Goal: Information Seeking & Learning: Learn about a topic

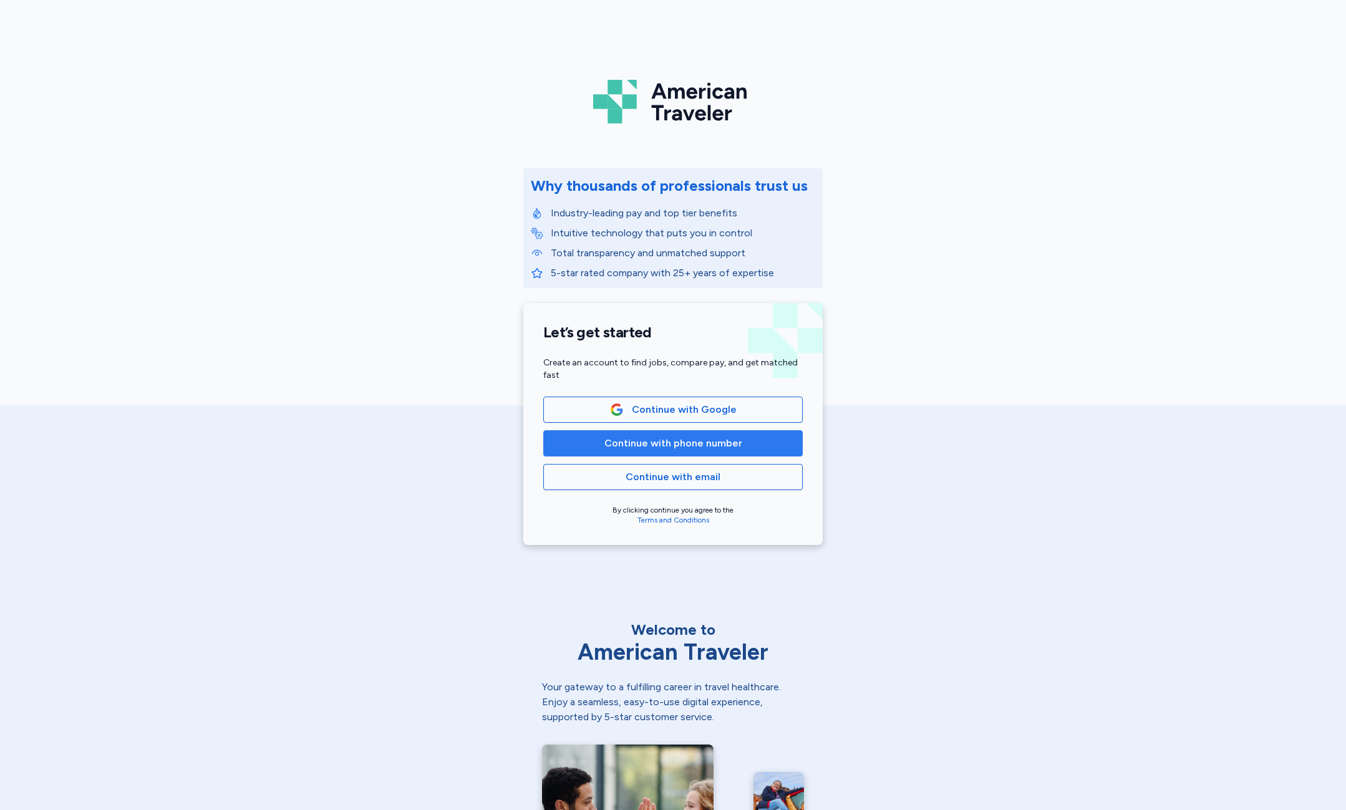
click at [621, 443] on span "Continue with phone number" at bounding box center [673, 443] width 138 height 15
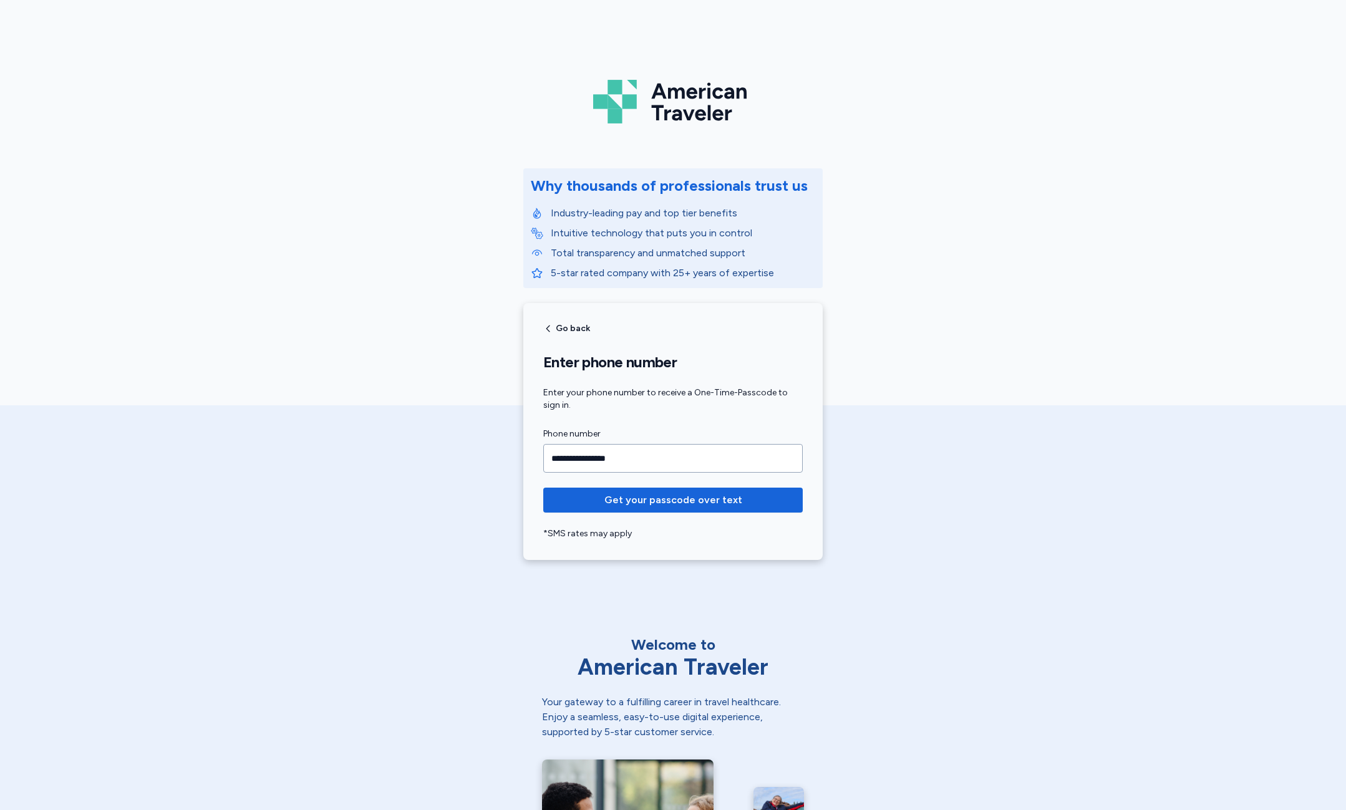
type input "**********"
click at [543, 488] on button "Get your passcode over text" at bounding box center [672, 500] width 259 height 25
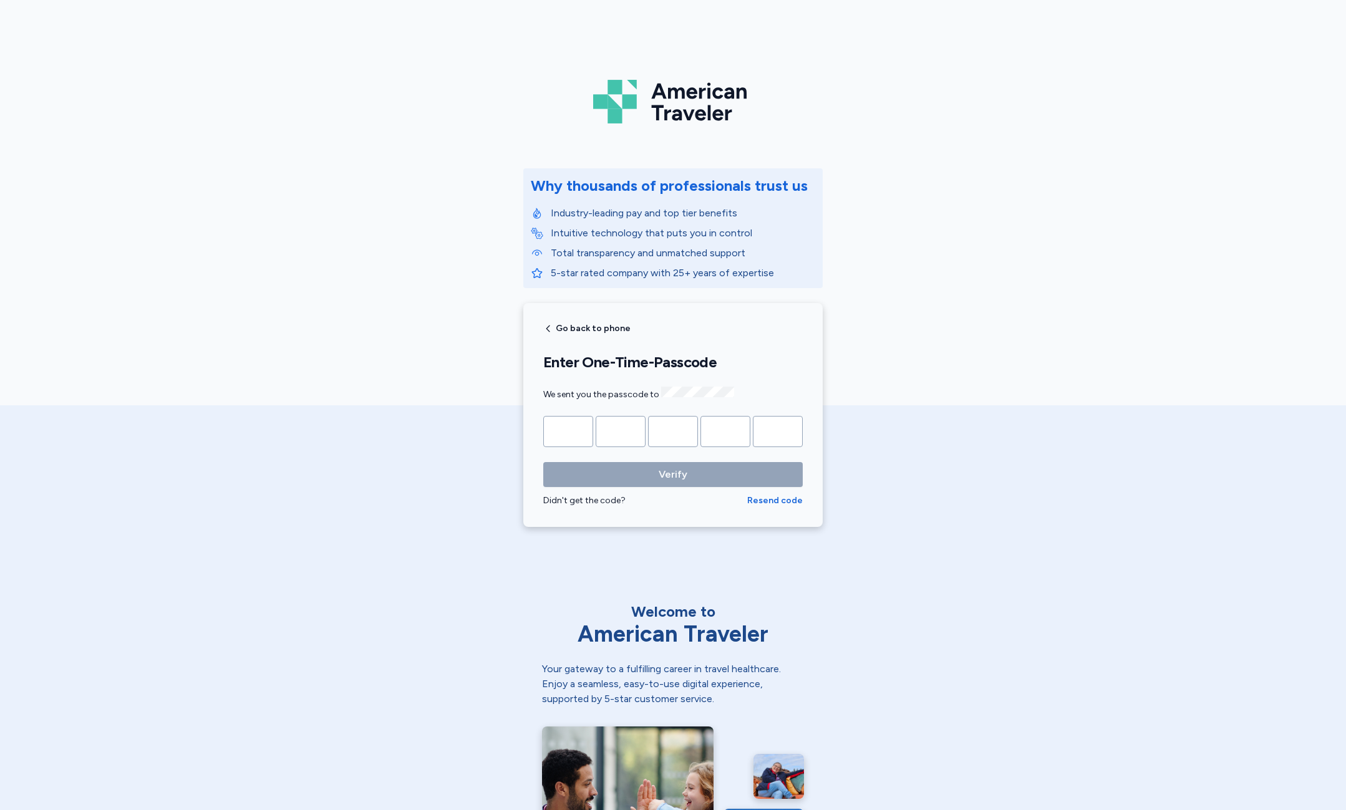
type input "*"
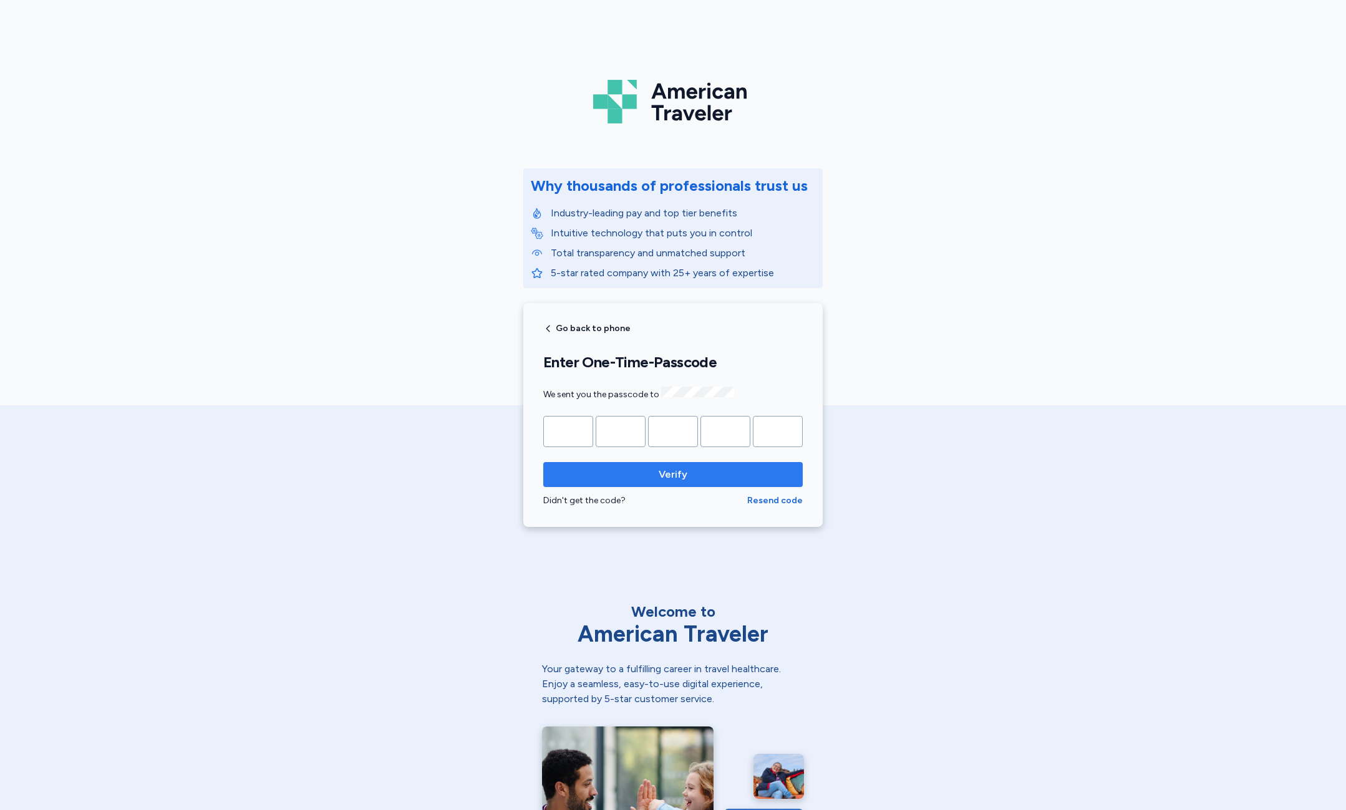
click at [607, 468] on span "Verify" at bounding box center [673, 474] width 240 height 15
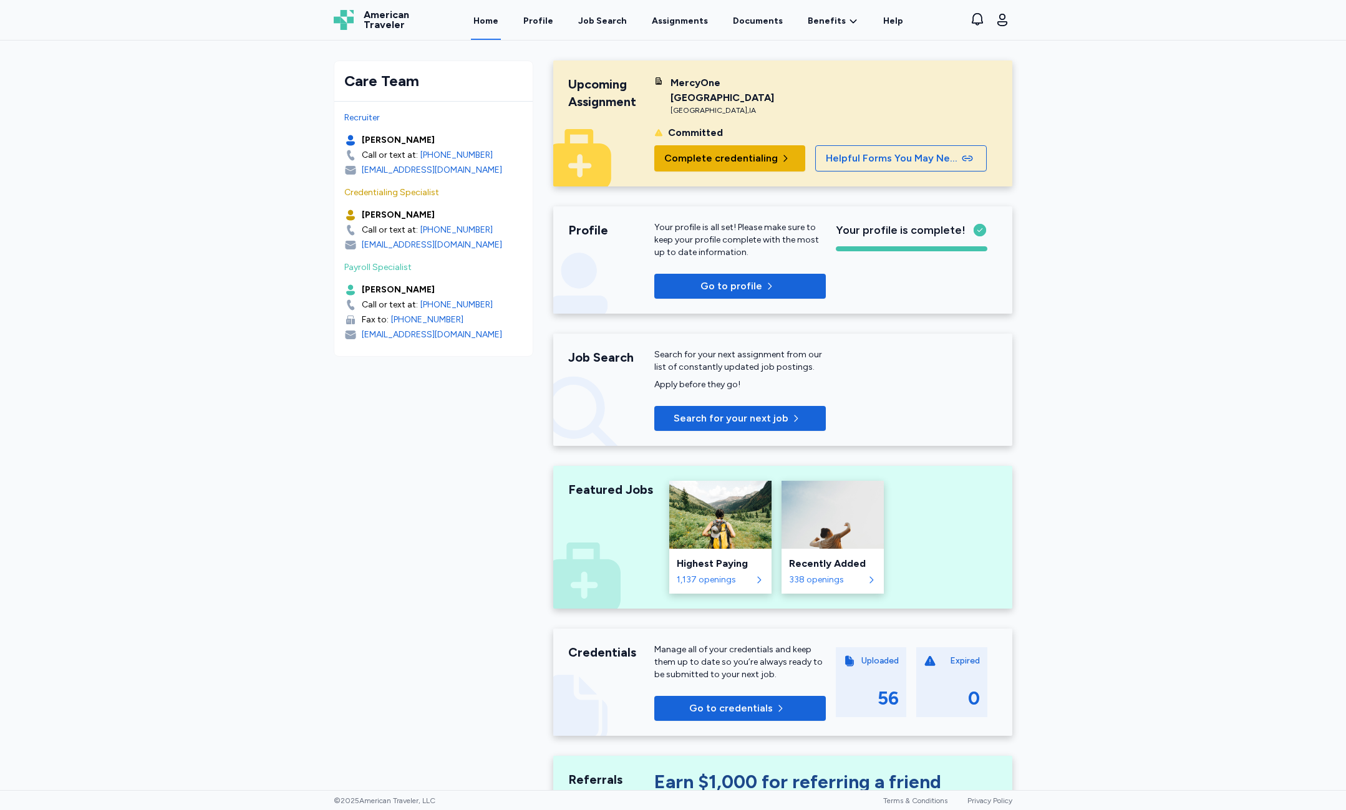
click at [754, 162] on span "Complete credentialing" at bounding box center [721, 158] width 114 height 15
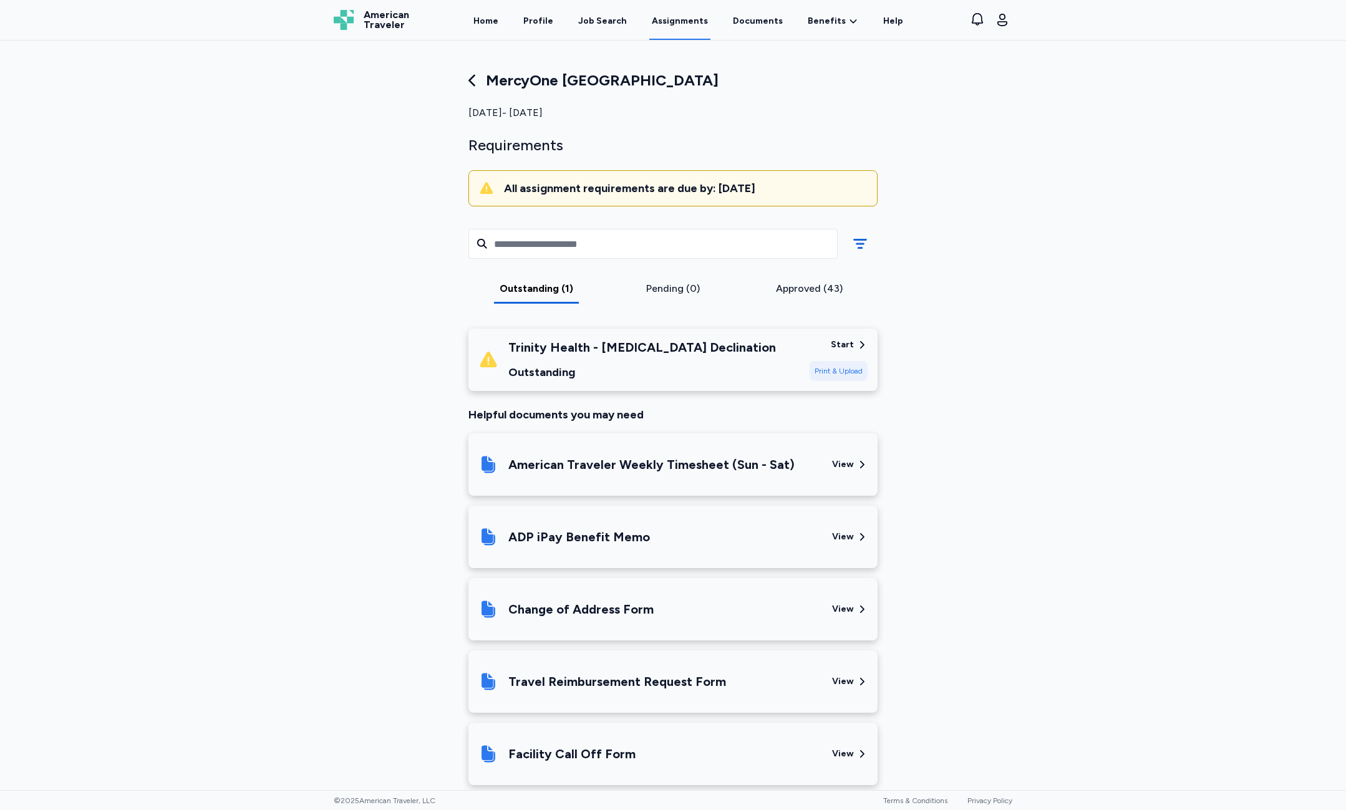
click at [817, 291] on div "Approved (43)" at bounding box center [809, 288] width 127 height 15
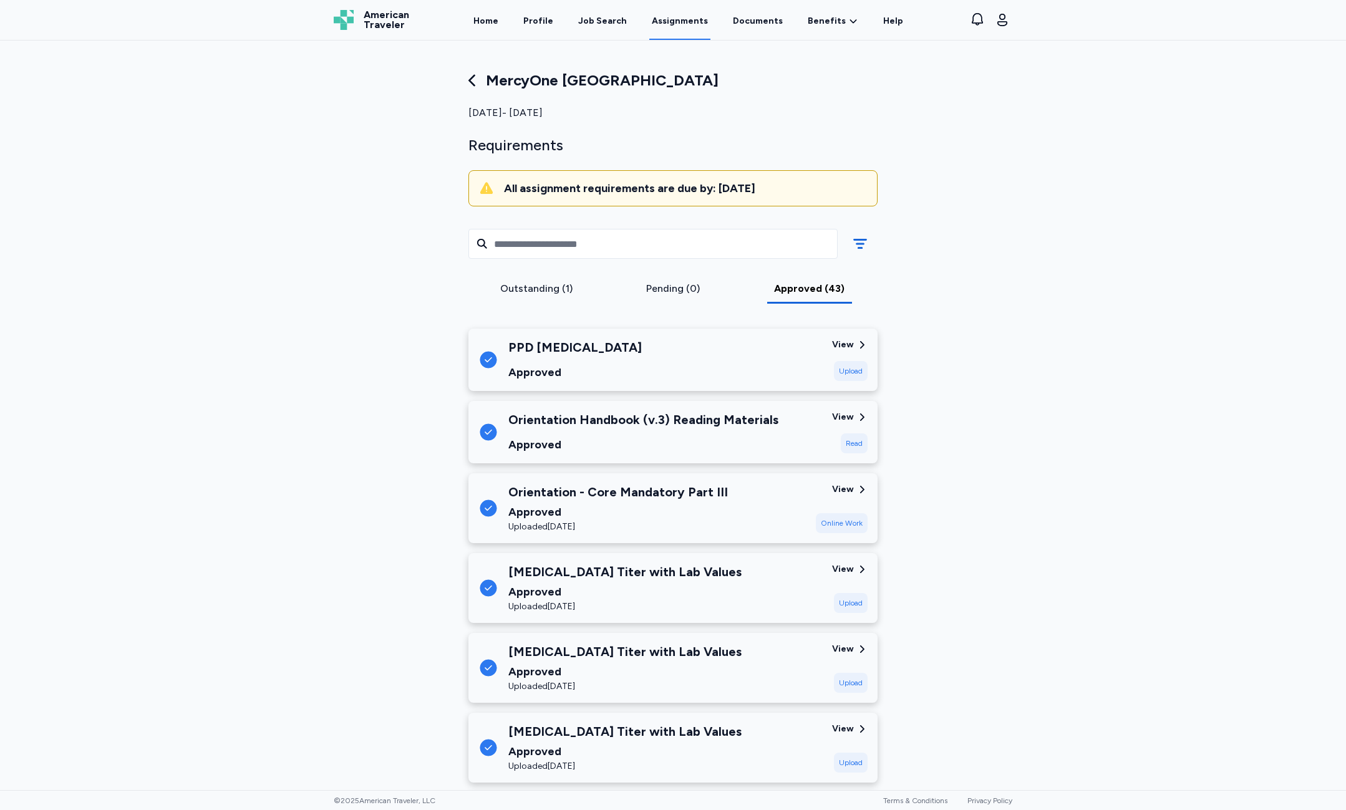
click at [506, 299] on div "Outstanding (1)" at bounding box center [536, 292] width 137 height 22
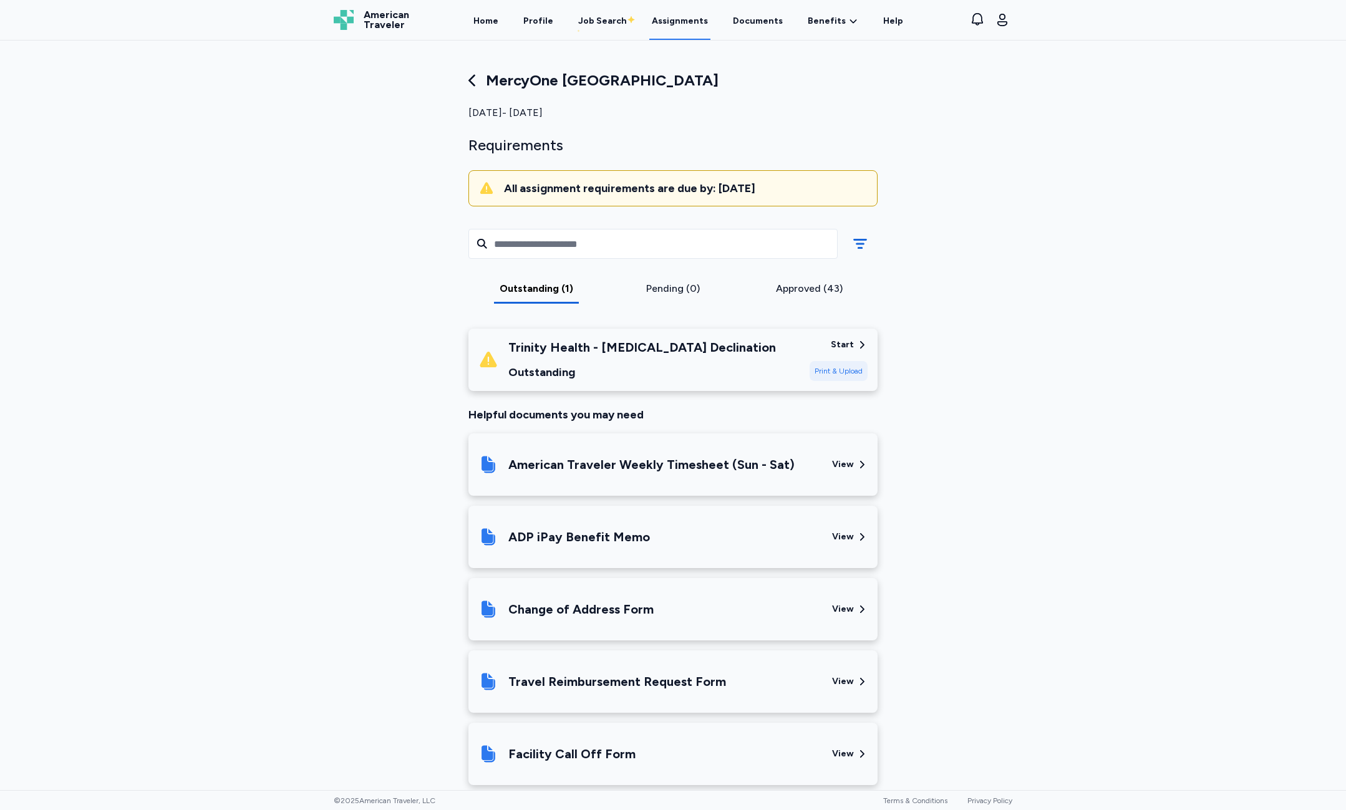
click at [811, 279] on div "Outstanding (1) Pending (0) Approved (43)" at bounding box center [672, 264] width 429 height 107
click at [685, 32] on link "Assignments" at bounding box center [679, 20] width 61 height 39
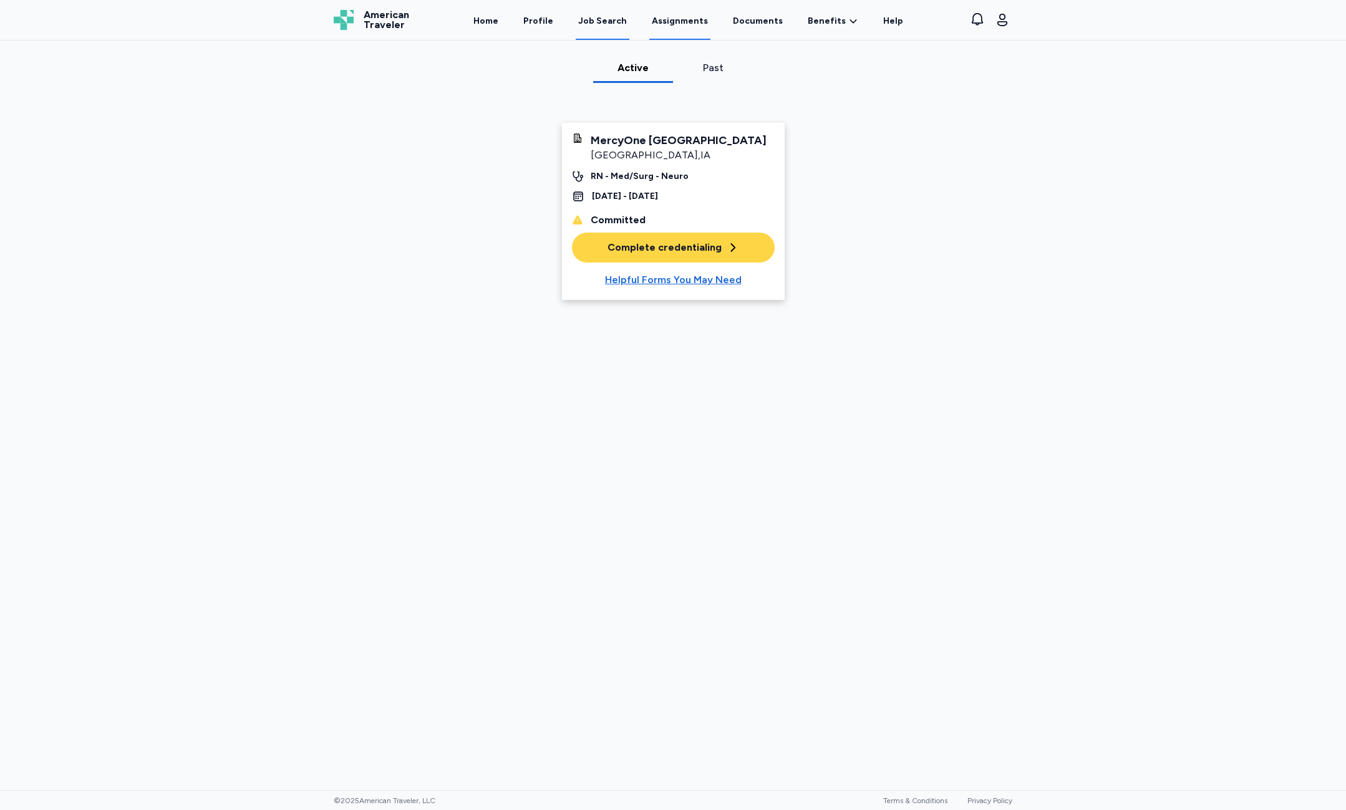
click at [619, 29] on link "Job Search" at bounding box center [603, 20] width 54 height 39
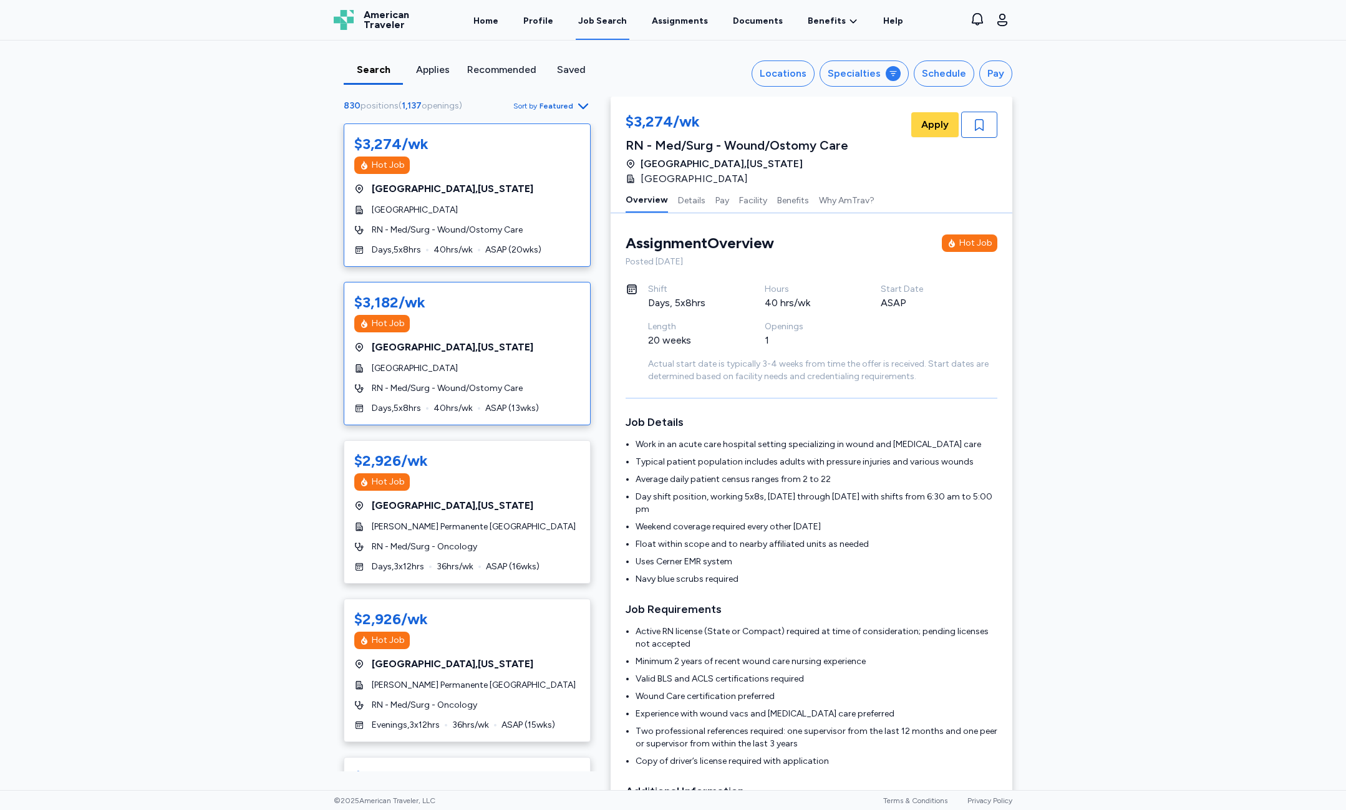
click at [555, 360] on div "$3,182/wk Hot Job [GEOGRAPHIC_DATA] , [US_STATE] [GEOGRAPHIC_DATA] RN - Med/[GE…" at bounding box center [467, 353] width 247 height 143
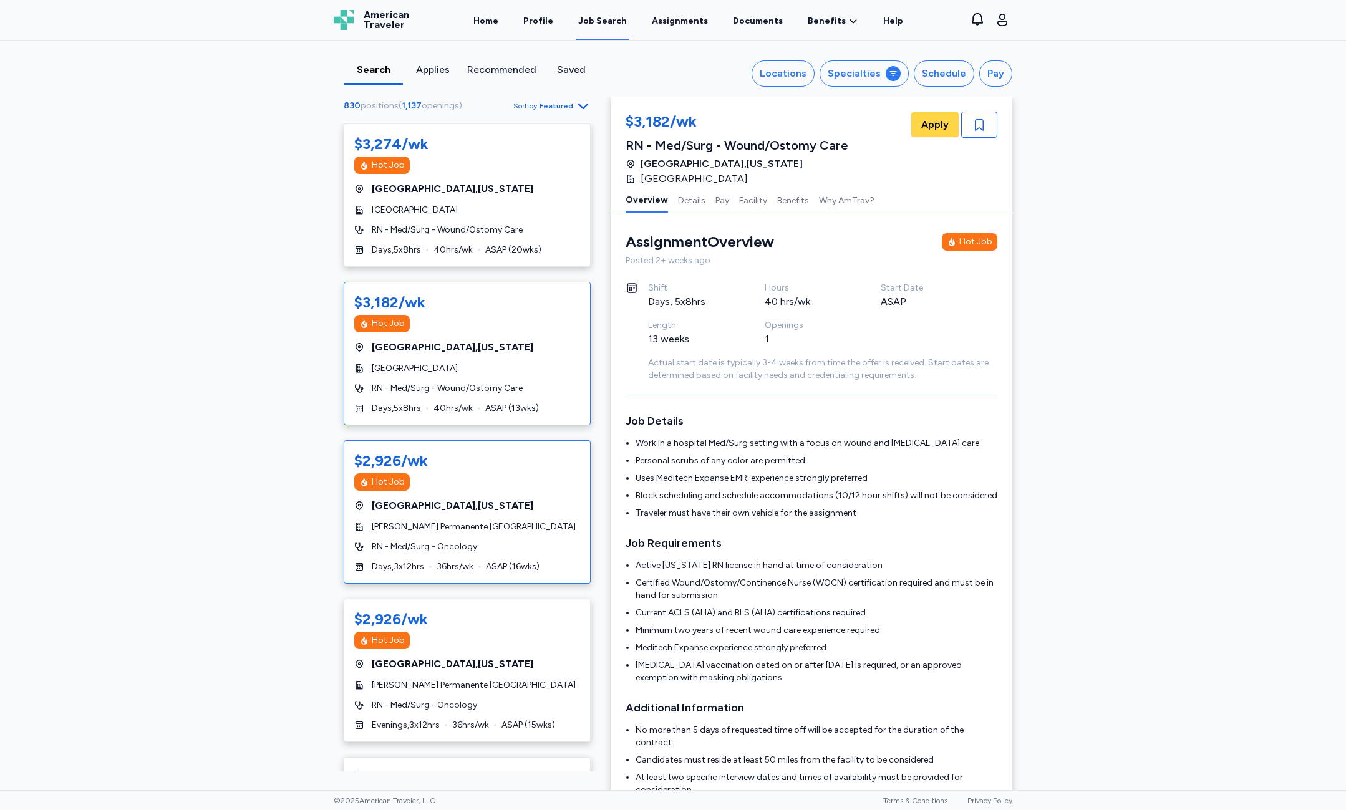
click at [549, 531] on div "[PERSON_NAME] Permanente [GEOGRAPHIC_DATA]" at bounding box center [467, 527] width 226 height 12
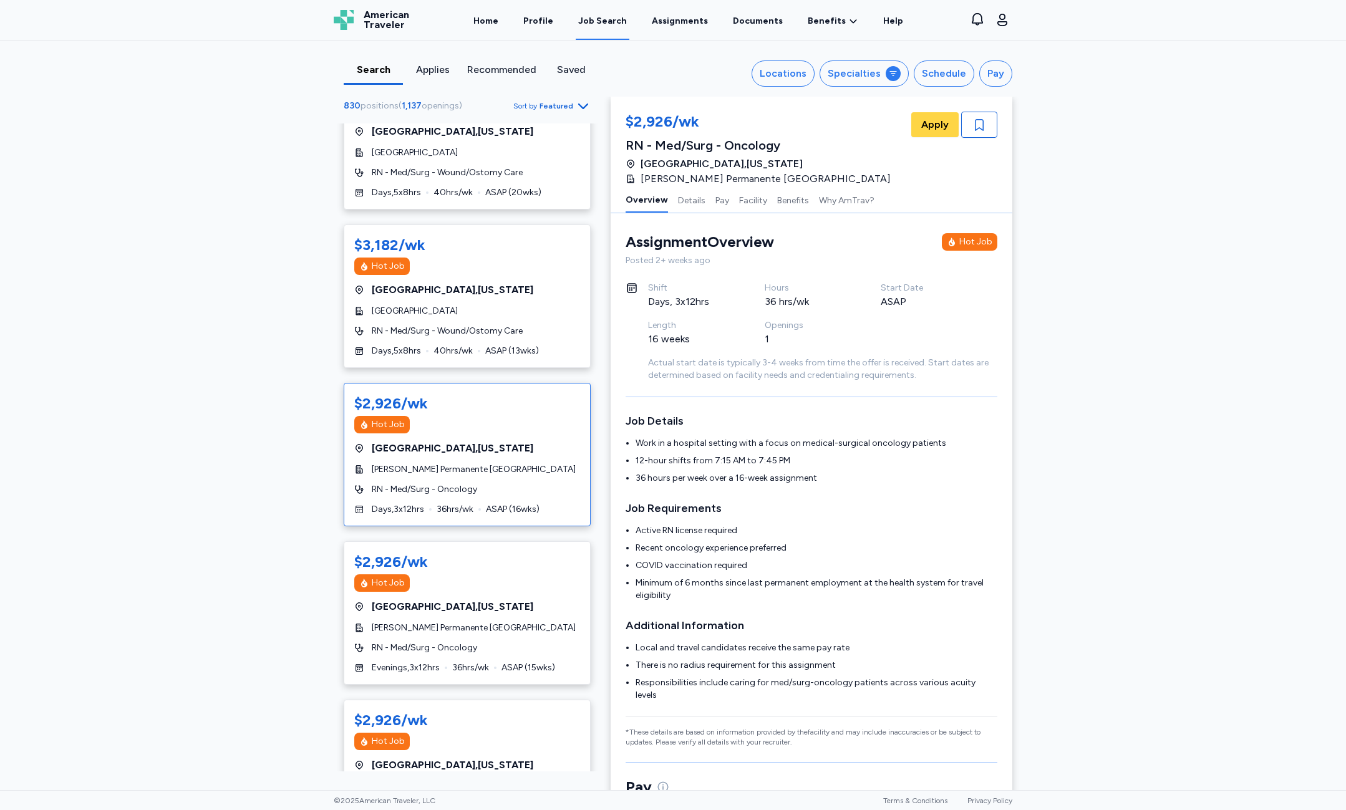
scroll to position [62, 0]
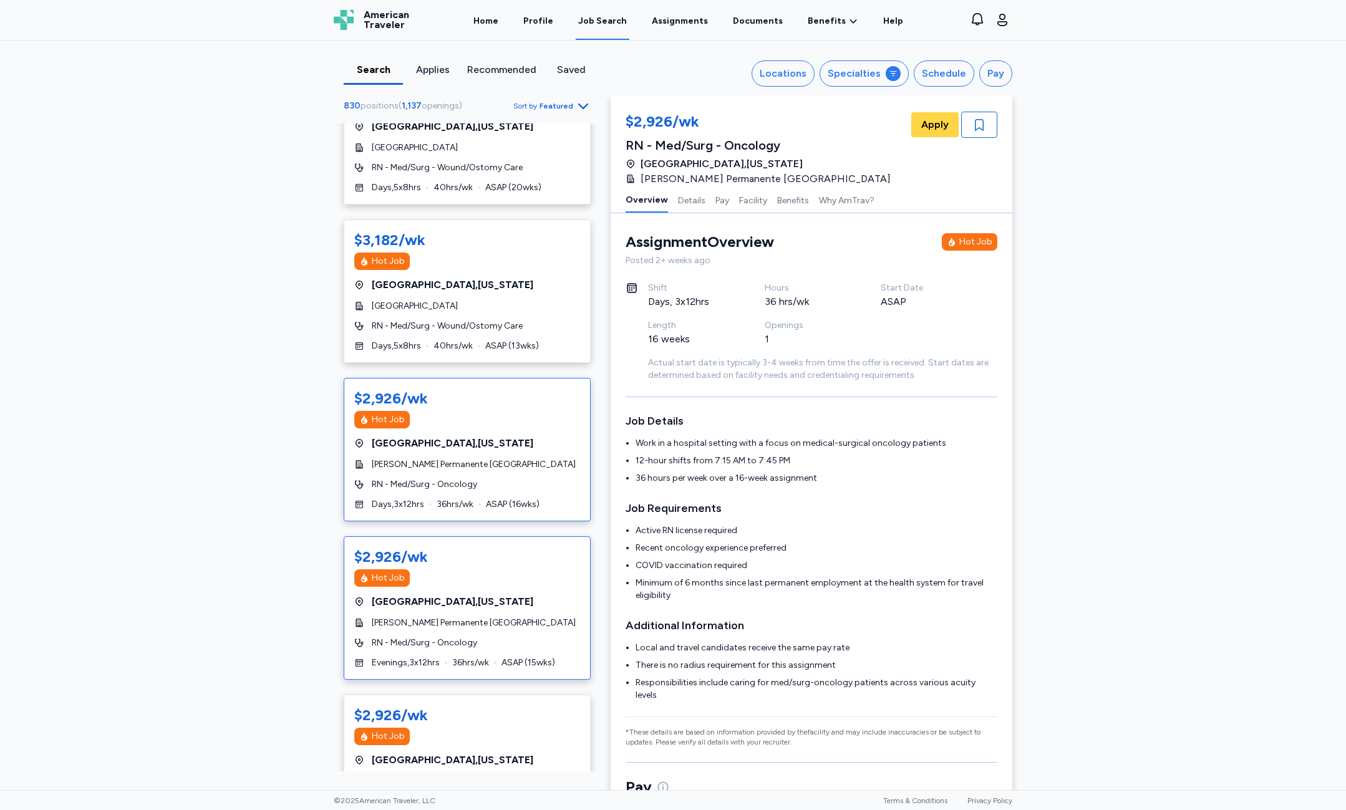
click at [500, 608] on div "[GEOGRAPHIC_DATA] , [US_STATE]" at bounding box center [467, 601] width 226 height 15
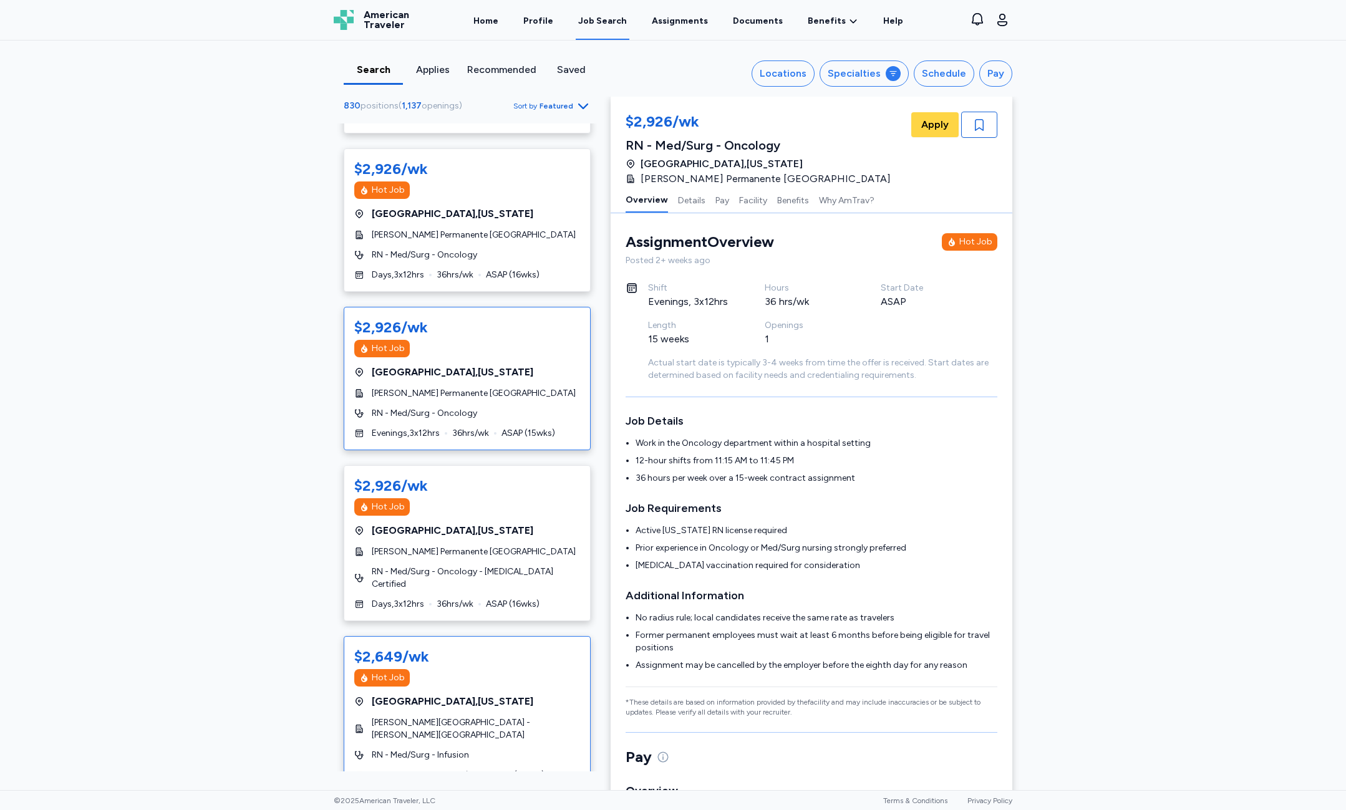
scroll to position [374, 0]
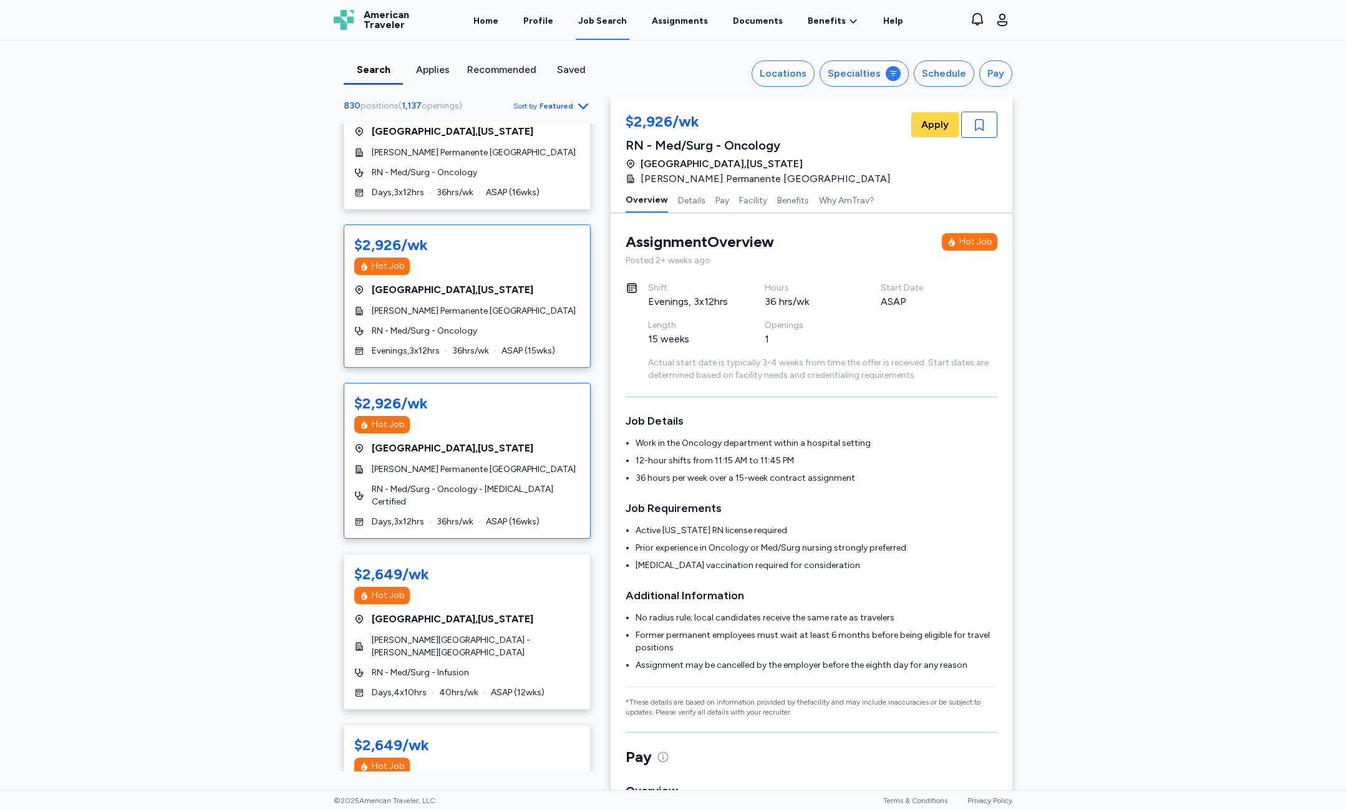
click at [494, 414] on div "$2,926/wk Hot Job" at bounding box center [467, 414] width 226 height 40
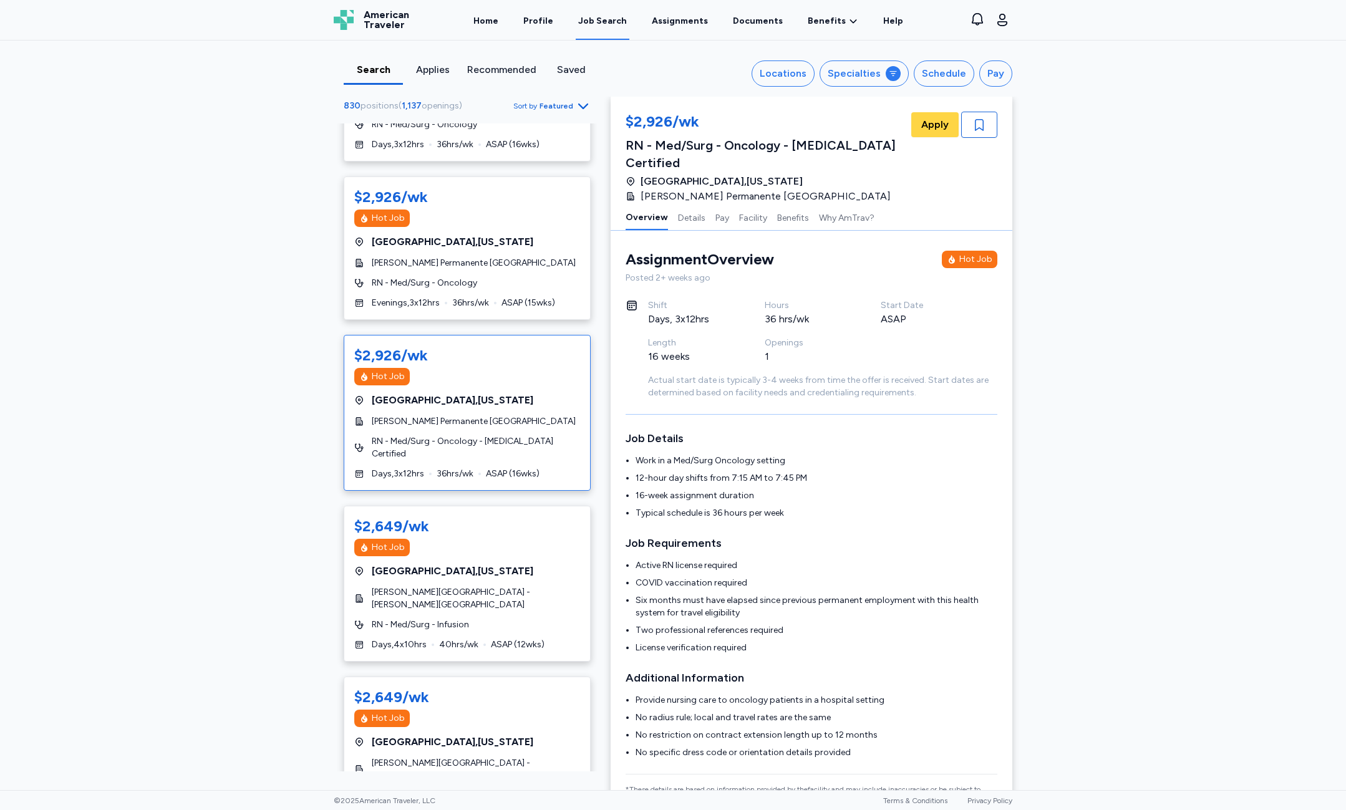
scroll to position [561, 0]
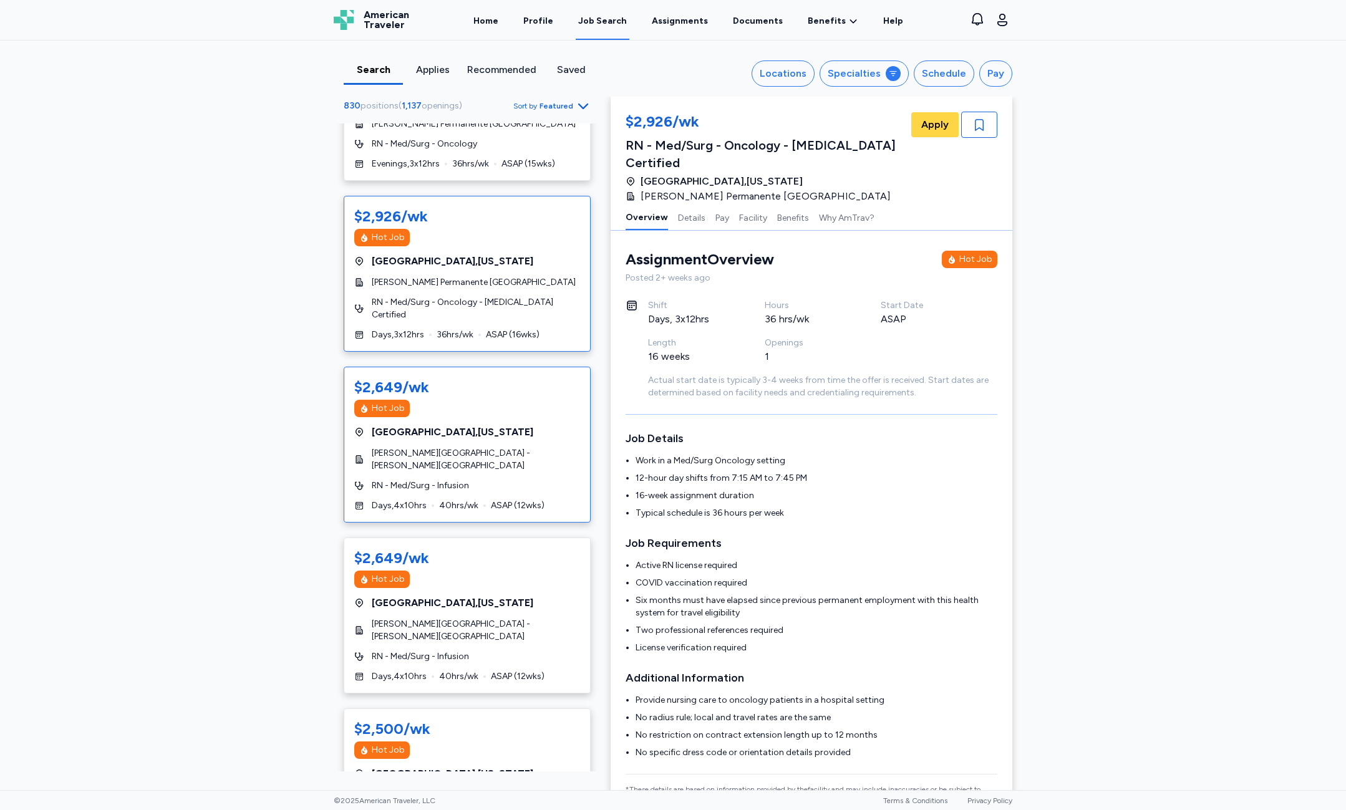
click at [515, 480] on div "RN - Med/Surg - Infusion" at bounding box center [467, 486] width 226 height 12
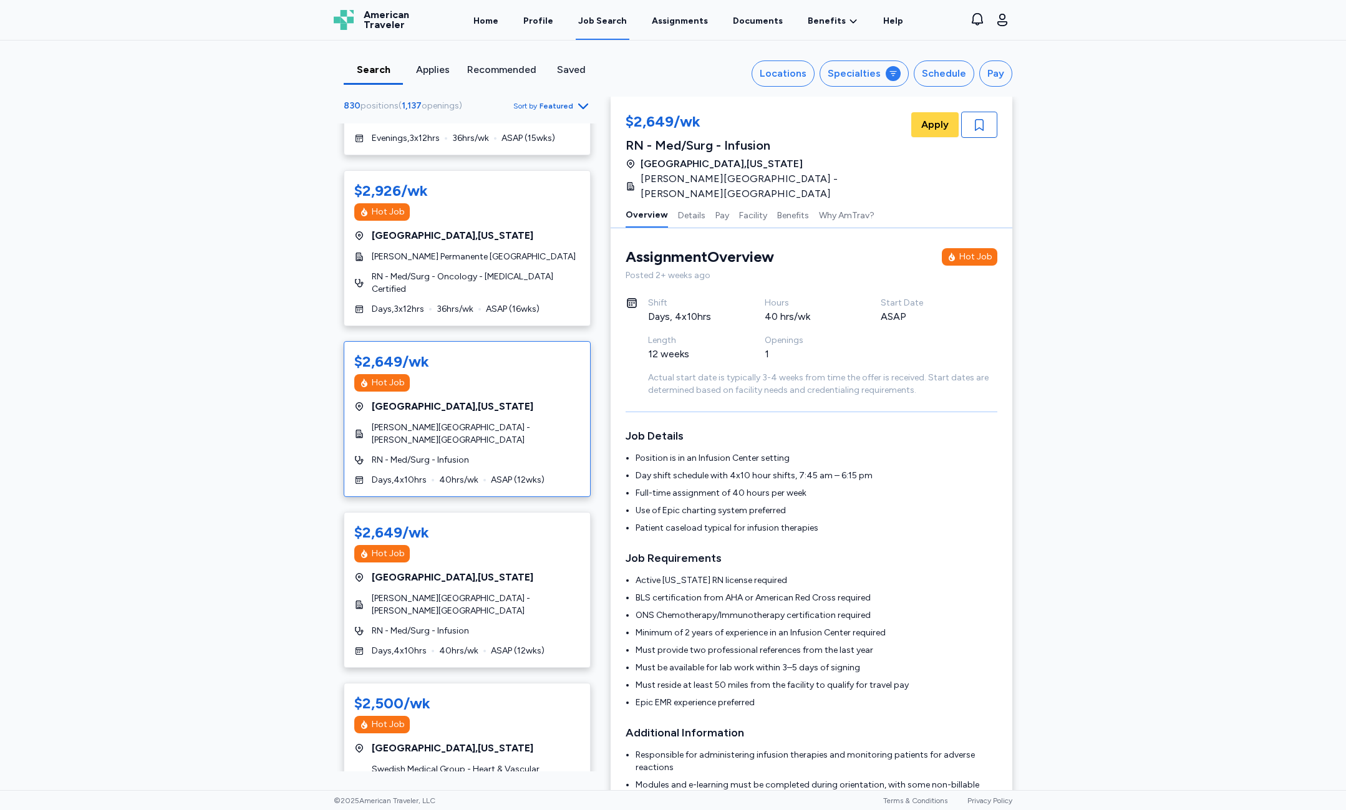
scroll to position [686, 0]
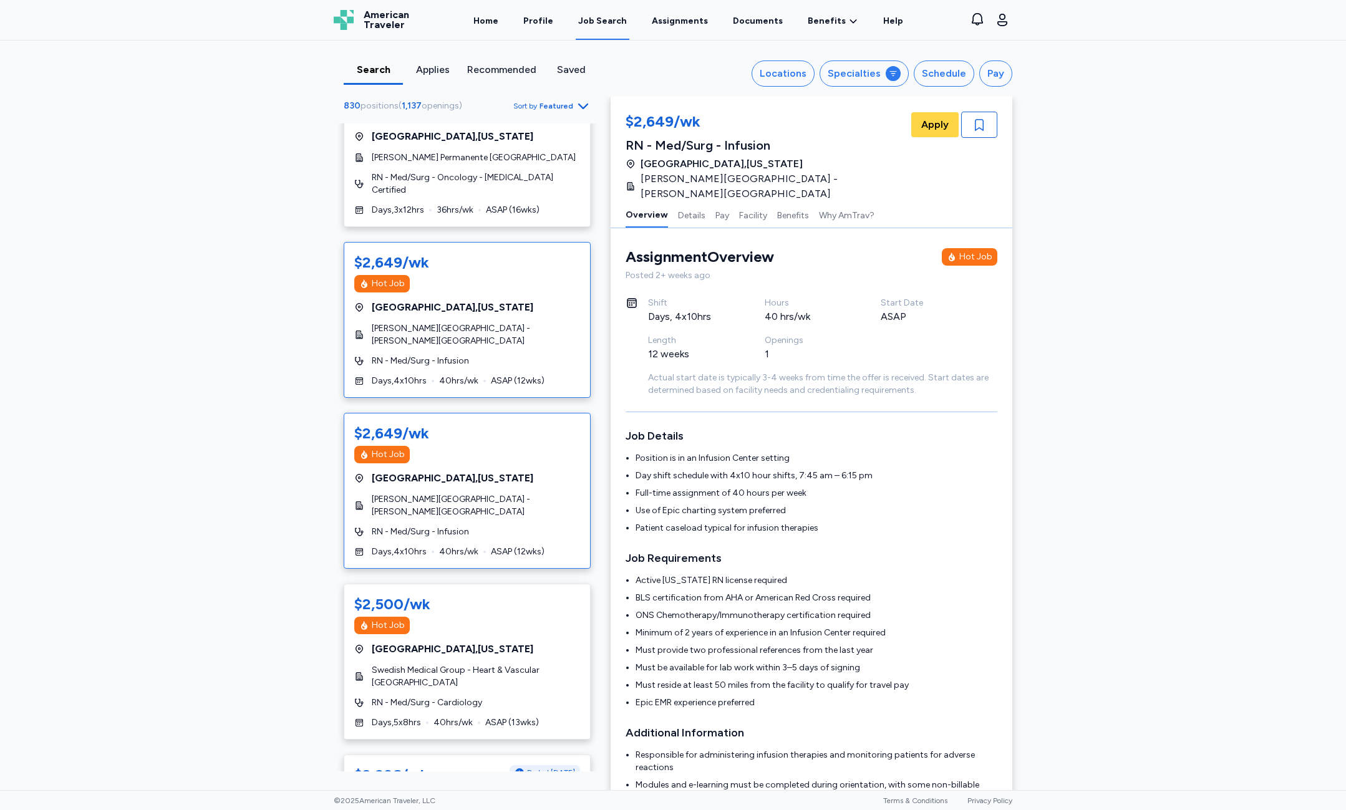
click at [513, 493] on span "[PERSON_NAME][GEOGRAPHIC_DATA] - [PERSON_NAME][GEOGRAPHIC_DATA]" at bounding box center [476, 505] width 208 height 25
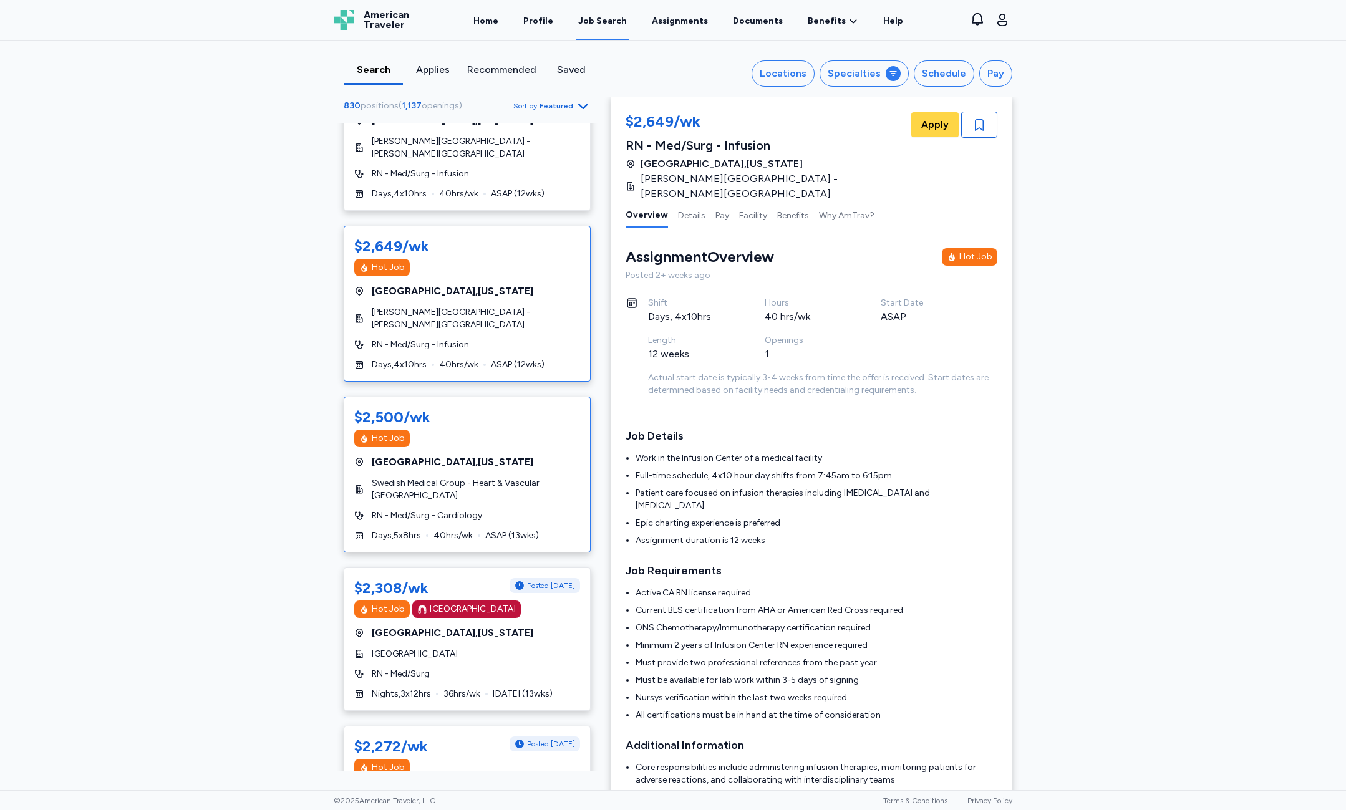
click at [515, 497] on div "$2,500/wk Hot Job [GEOGRAPHIC_DATA] , [US_STATE] Swedish Medical Group - Heart …" at bounding box center [467, 475] width 247 height 156
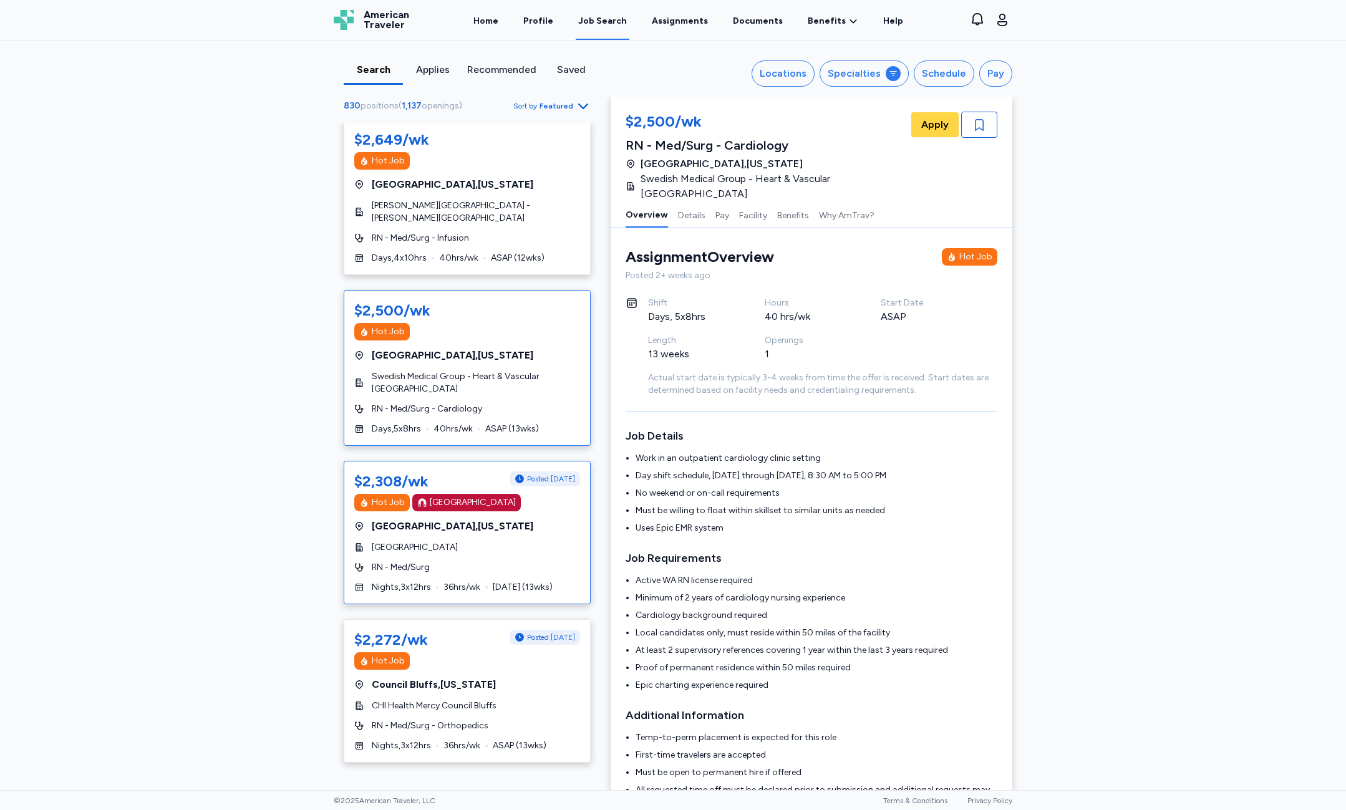
scroll to position [1060, 0]
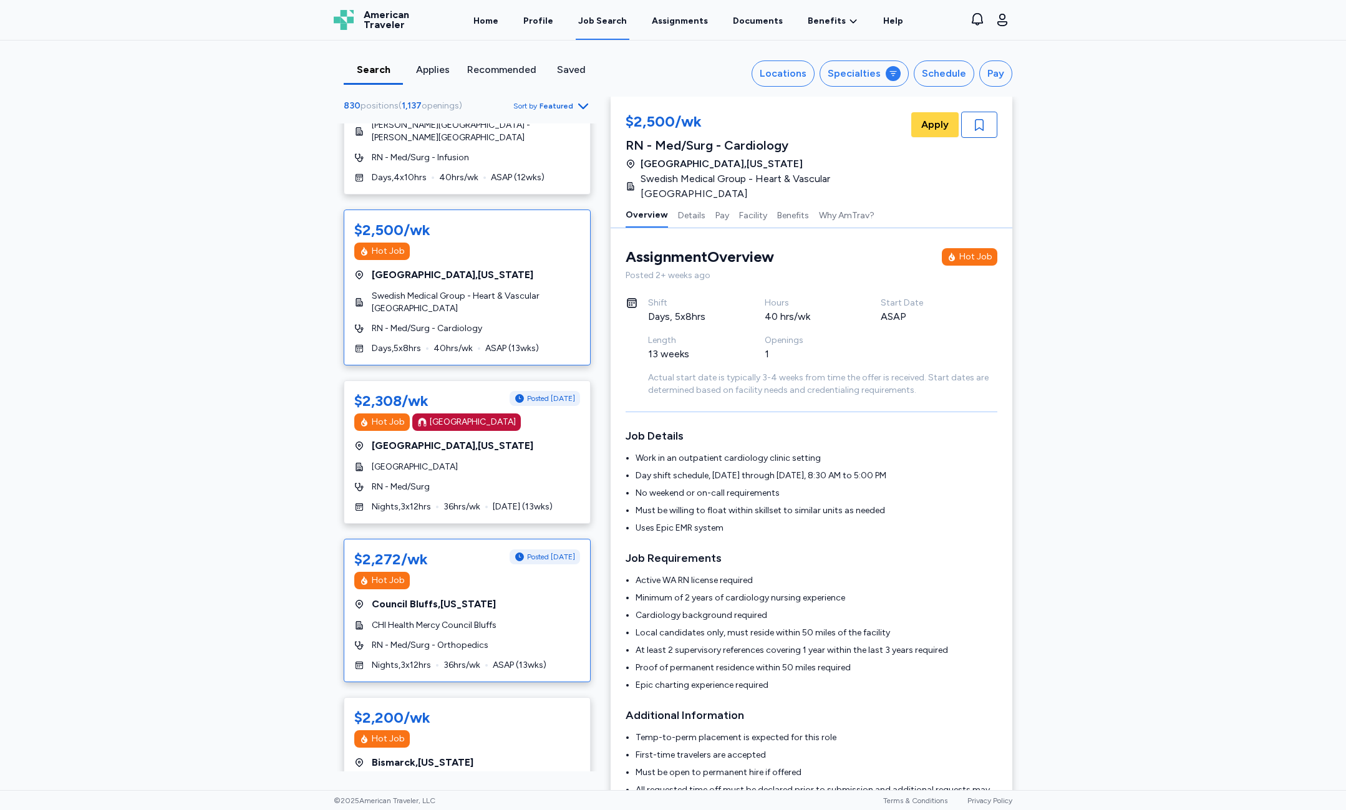
click at [532, 552] on span "Posted [DATE]" at bounding box center [551, 557] width 48 height 10
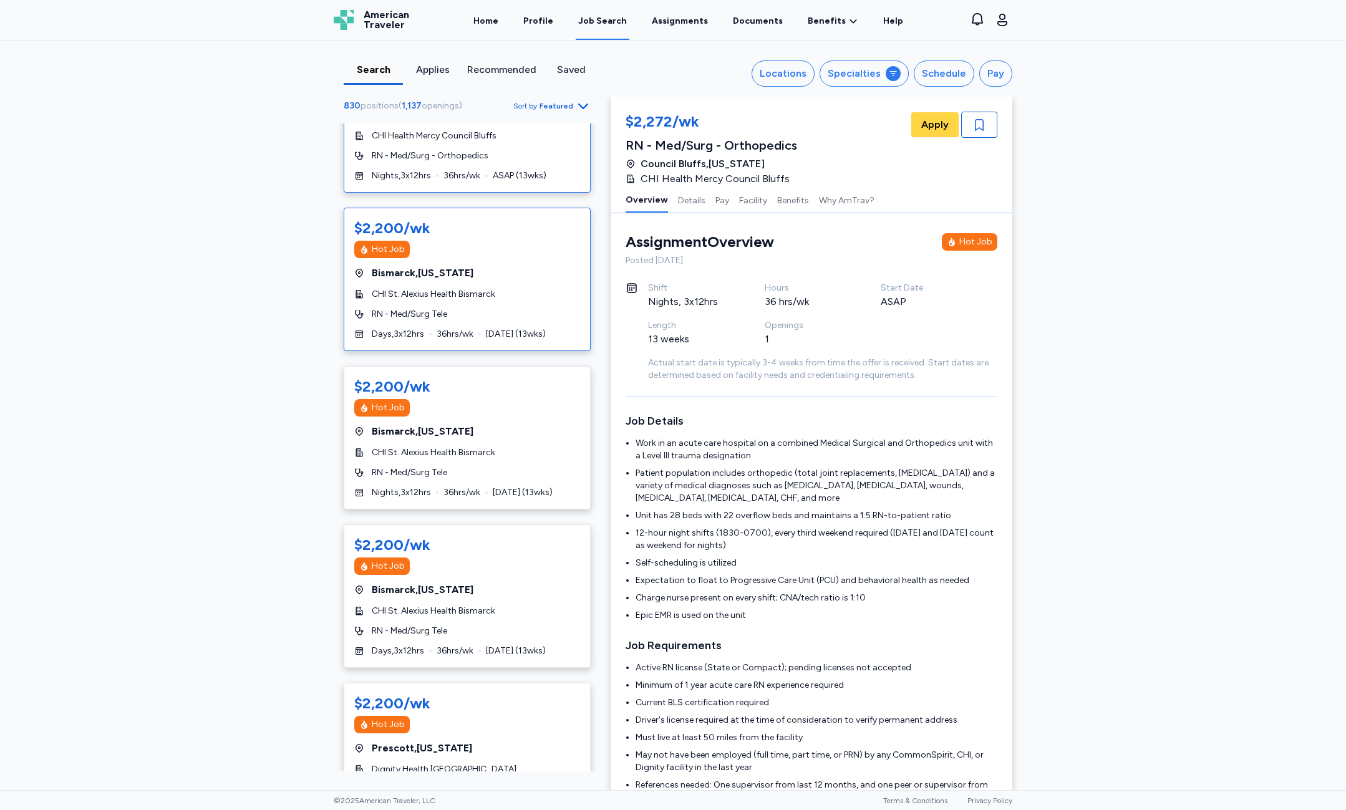
scroll to position [1559, 0]
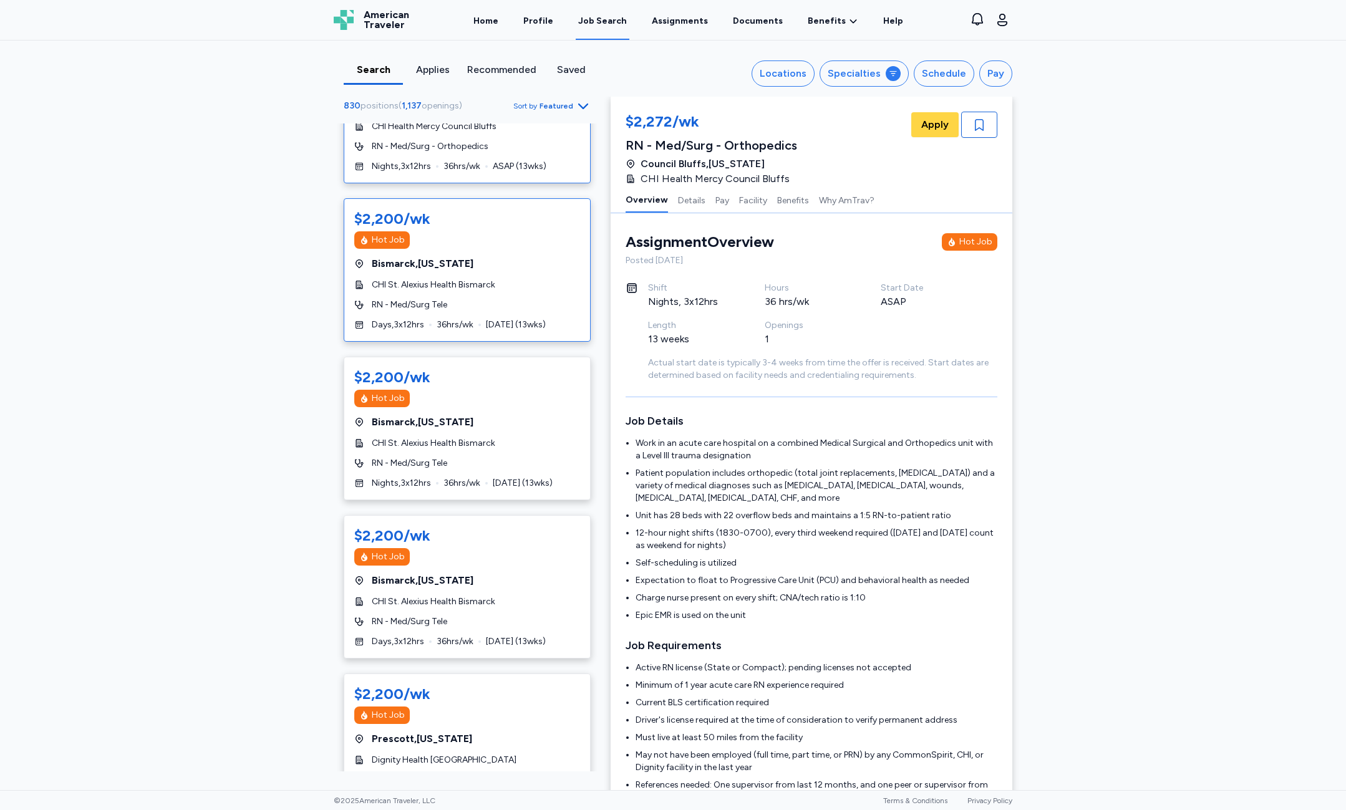
click at [504, 266] on div "$2,200/wk Hot Job [GEOGRAPHIC_DATA] , [US_STATE] CHI St. Alexius Health Bismarc…" at bounding box center [467, 269] width 247 height 143
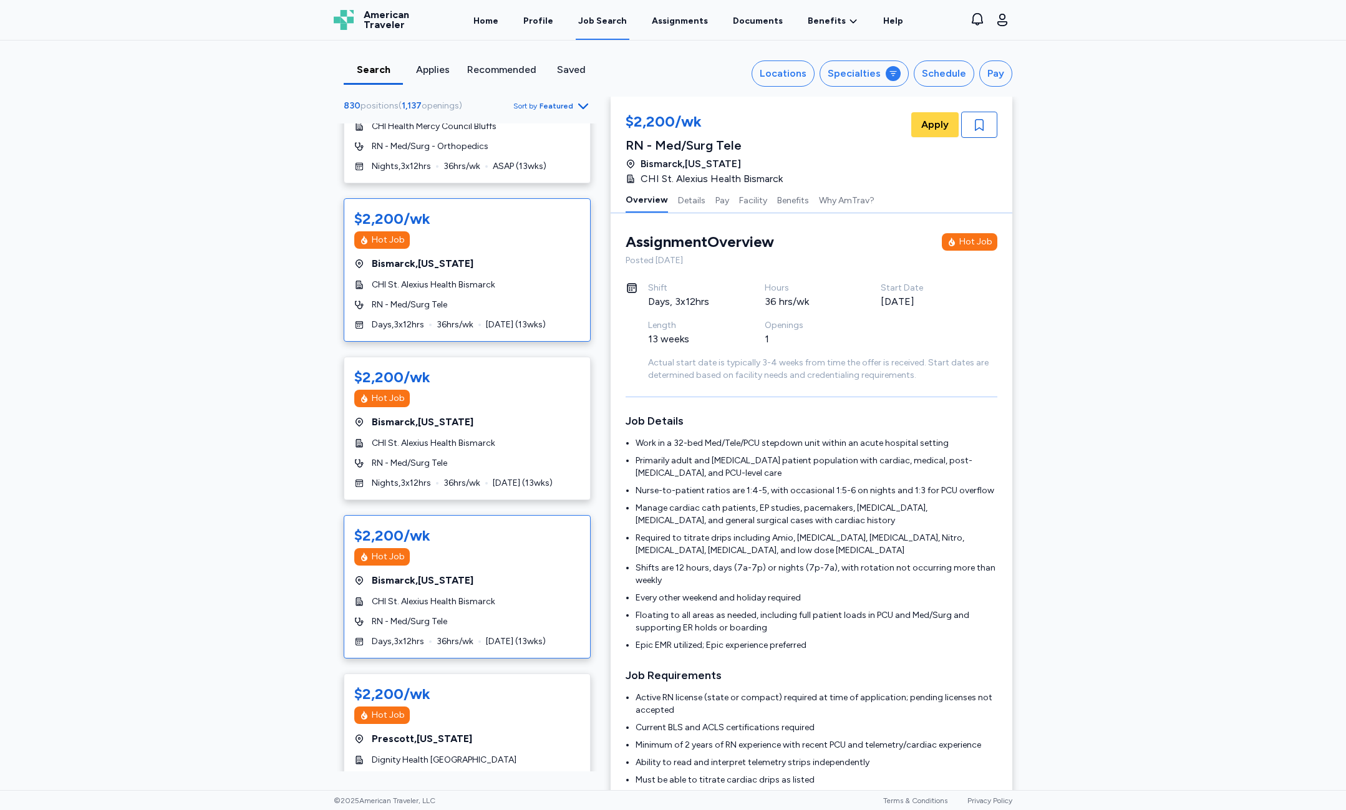
click at [490, 548] on div "Hot Job" at bounding box center [467, 556] width 226 height 17
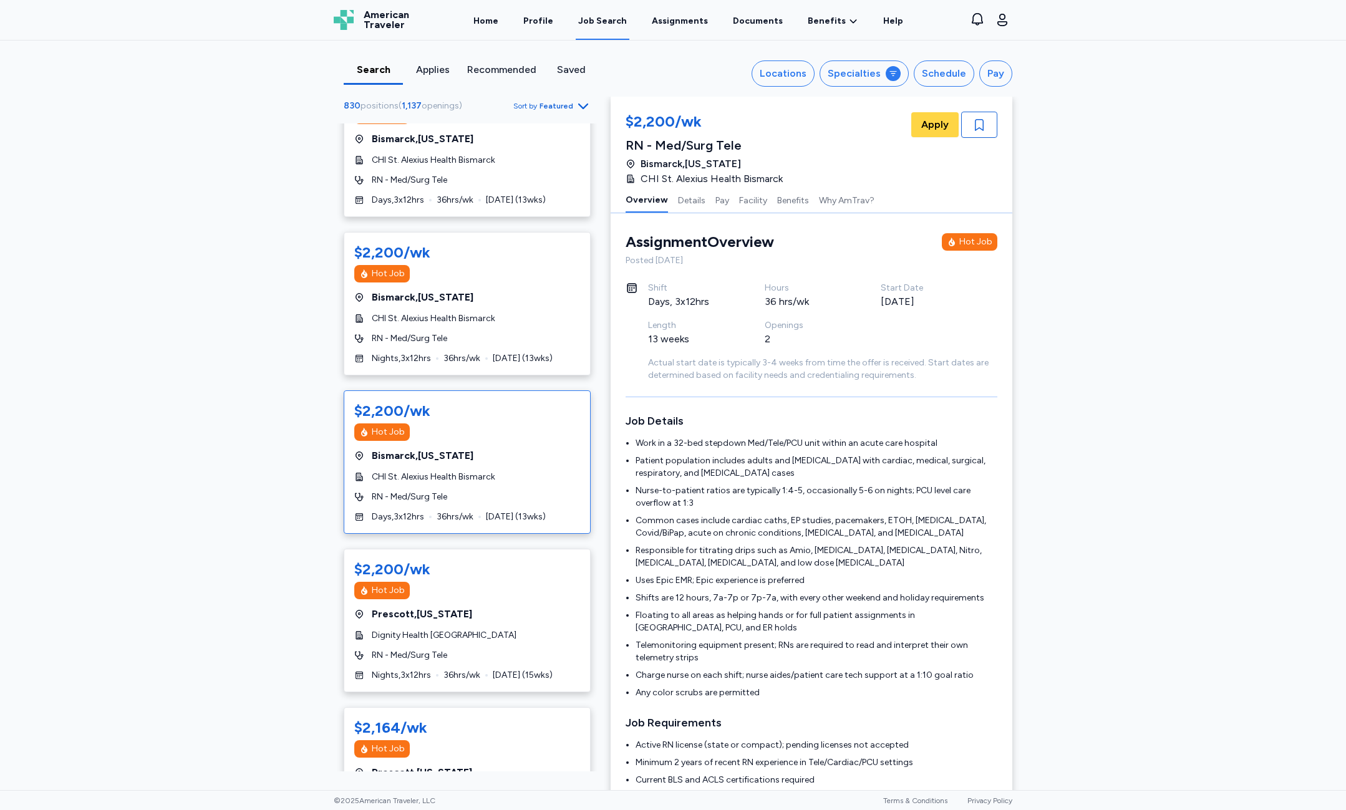
click at [496, 549] on div "$2,200/wk Hot Job [GEOGRAPHIC_DATA] , [US_STATE] Dignity Health [GEOGRAPHIC_DAT…" at bounding box center [467, 620] width 247 height 143
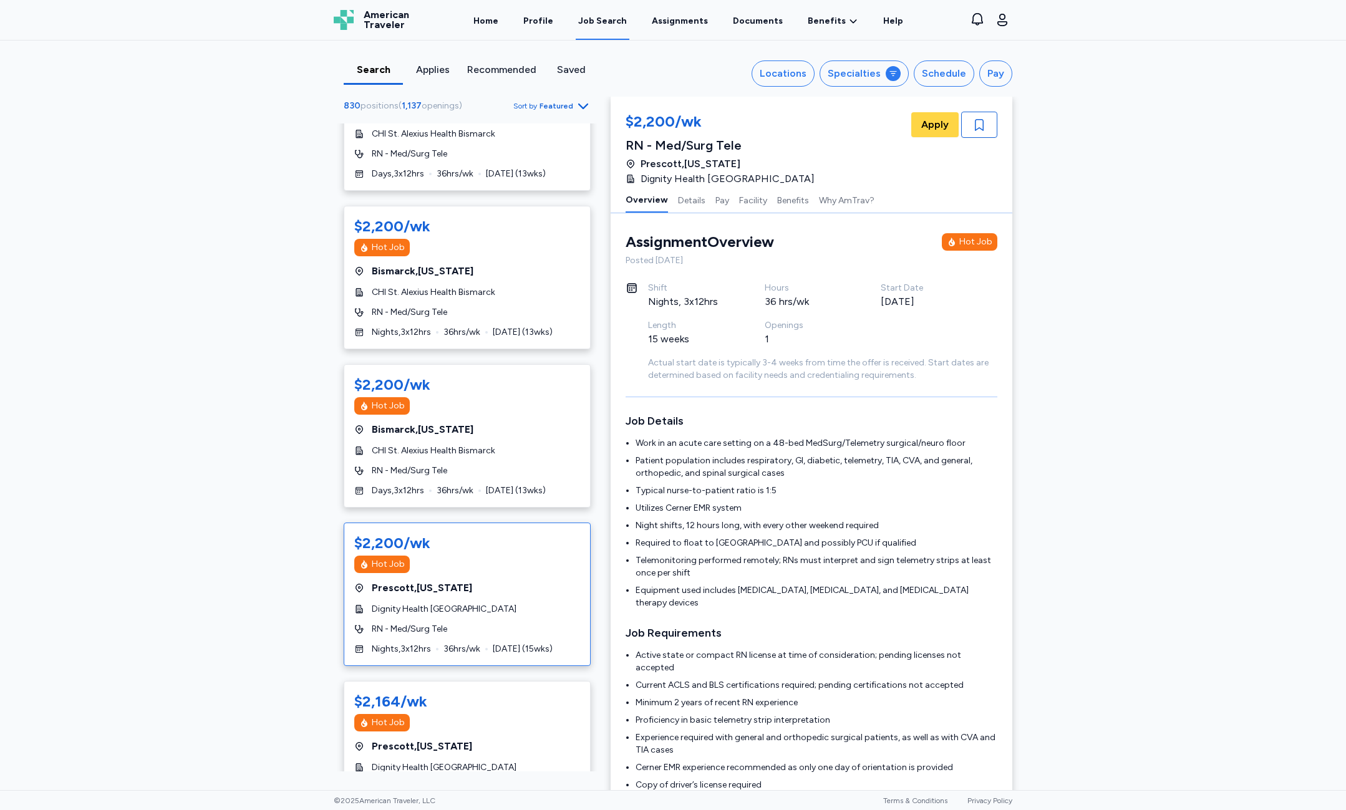
scroll to position [1809, 0]
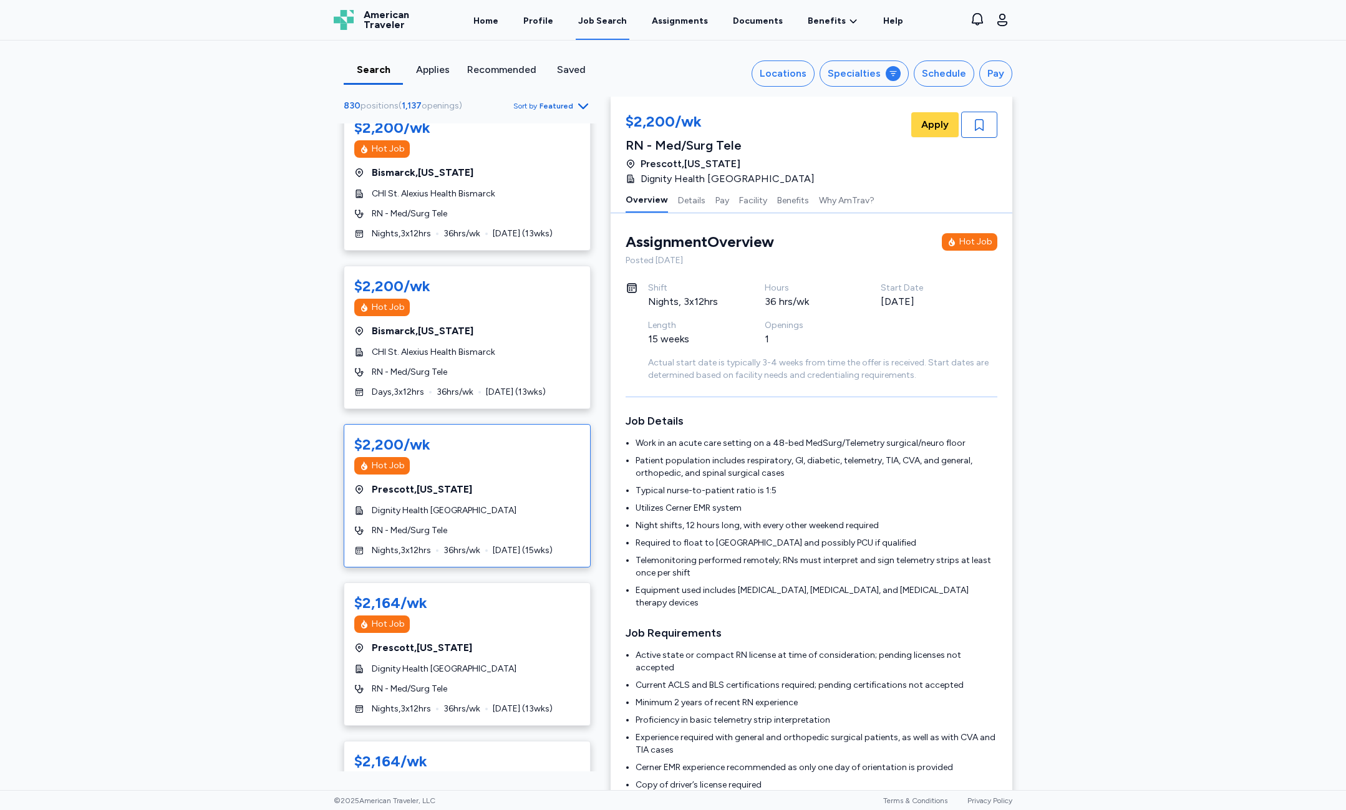
click at [506, 561] on div "$2,200/wk Hot Job [GEOGRAPHIC_DATA] , [US_STATE] Dignity Health [GEOGRAPHIC_DAT…" at bounding box center [467, 495] width 247 height 143
click at [520, 636] on div "$2,164/wk Hot Job [GEOGRAPHIC_DATA] , [US_STATE] Dignity Health [GEOGRAPHIC_DAT…" at bounding box center [467, 654] width 247 height 143
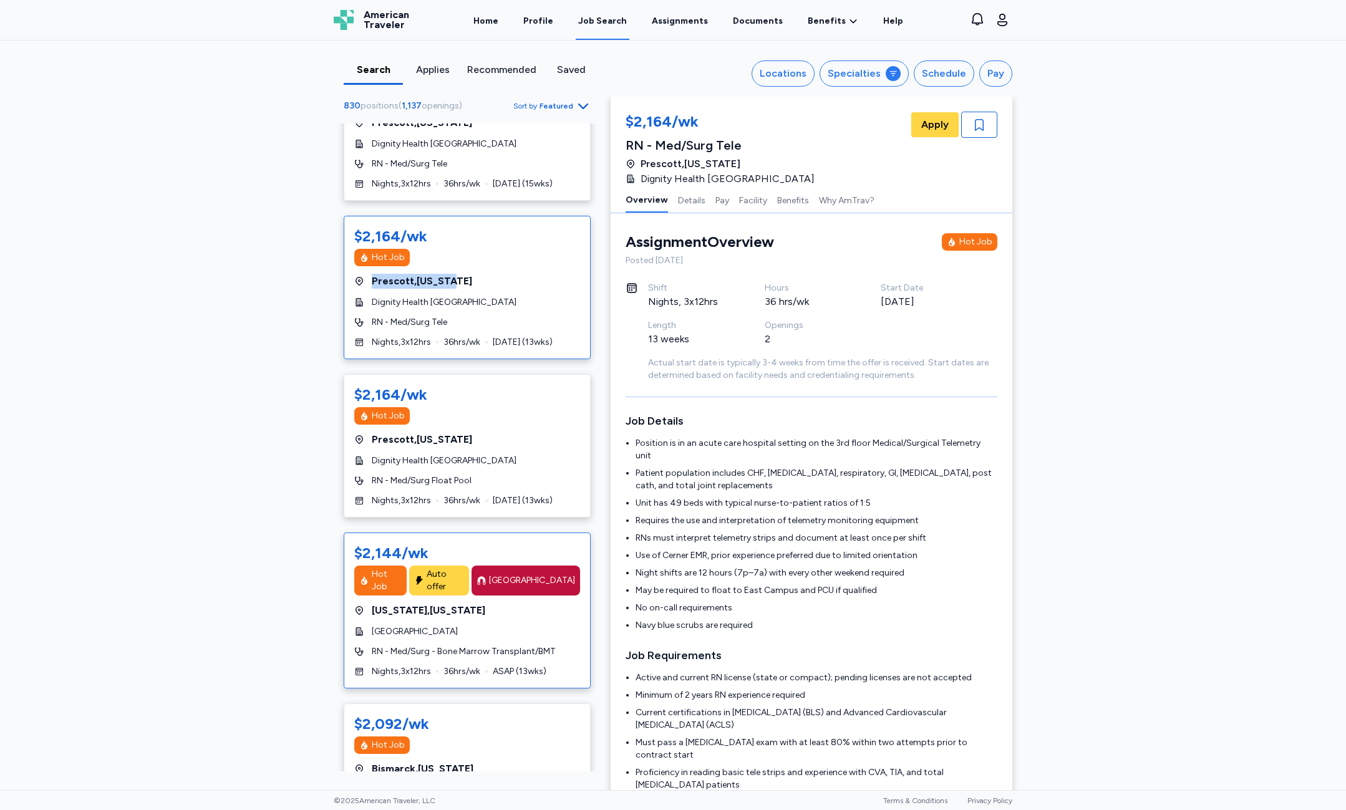
scroll to position [2183, 0]
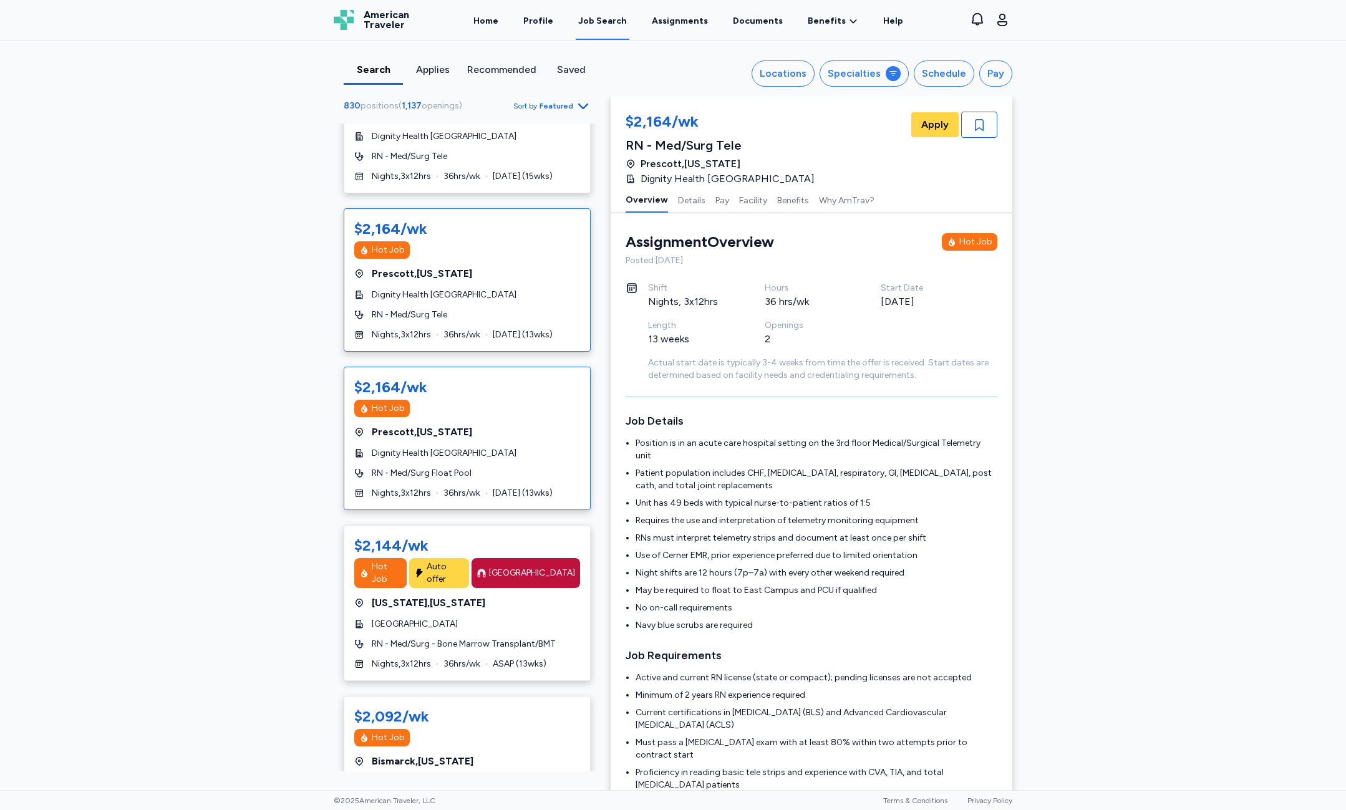
click at [471, 500] on span "36 hrs/wk" at bounding box center [461, 493] width 37 height 12
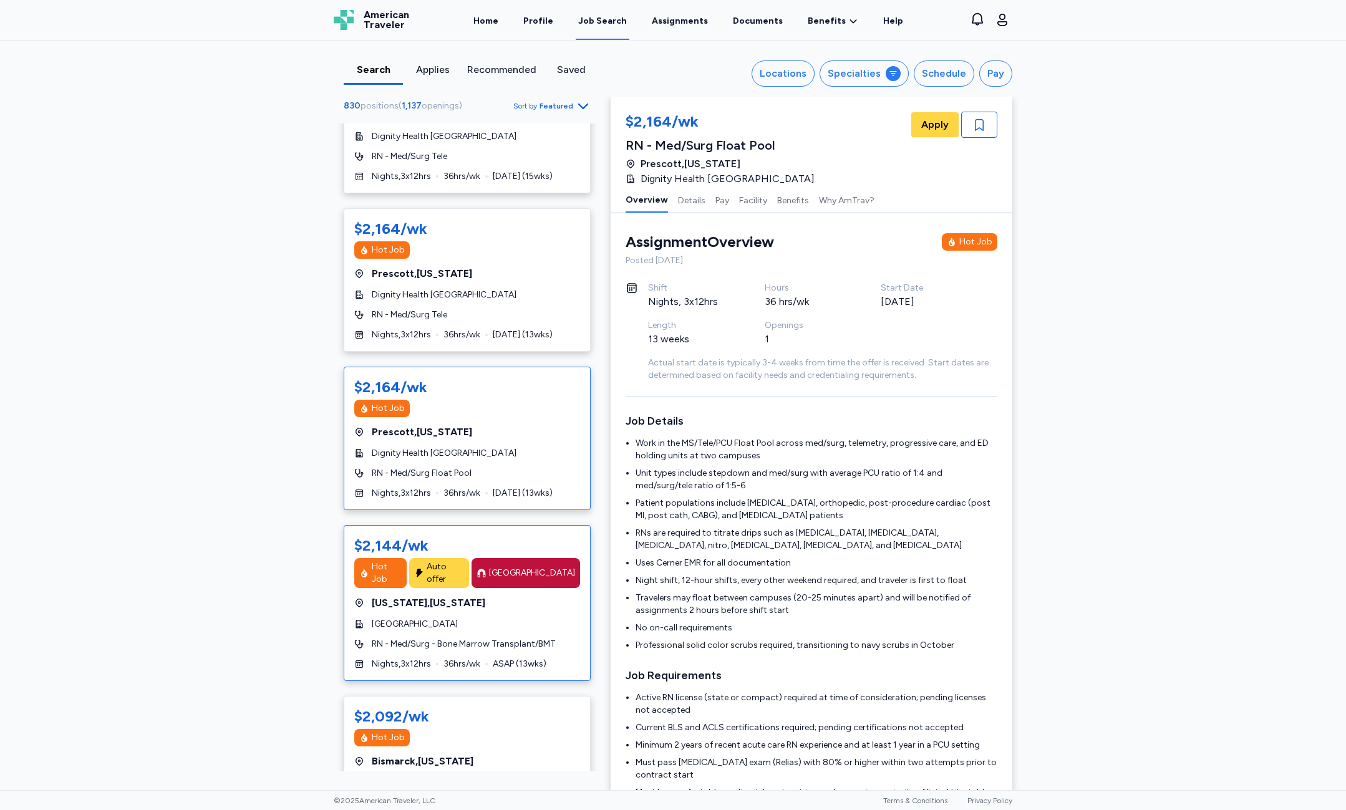
click at [477, 627] on div "$2,144/wk Hot Job Auto offer [GEOGRAPHIC_DATA] [US_STATE] , [US_STATE] MedStar …" at bounding box center [467, 603] width 247 height 156
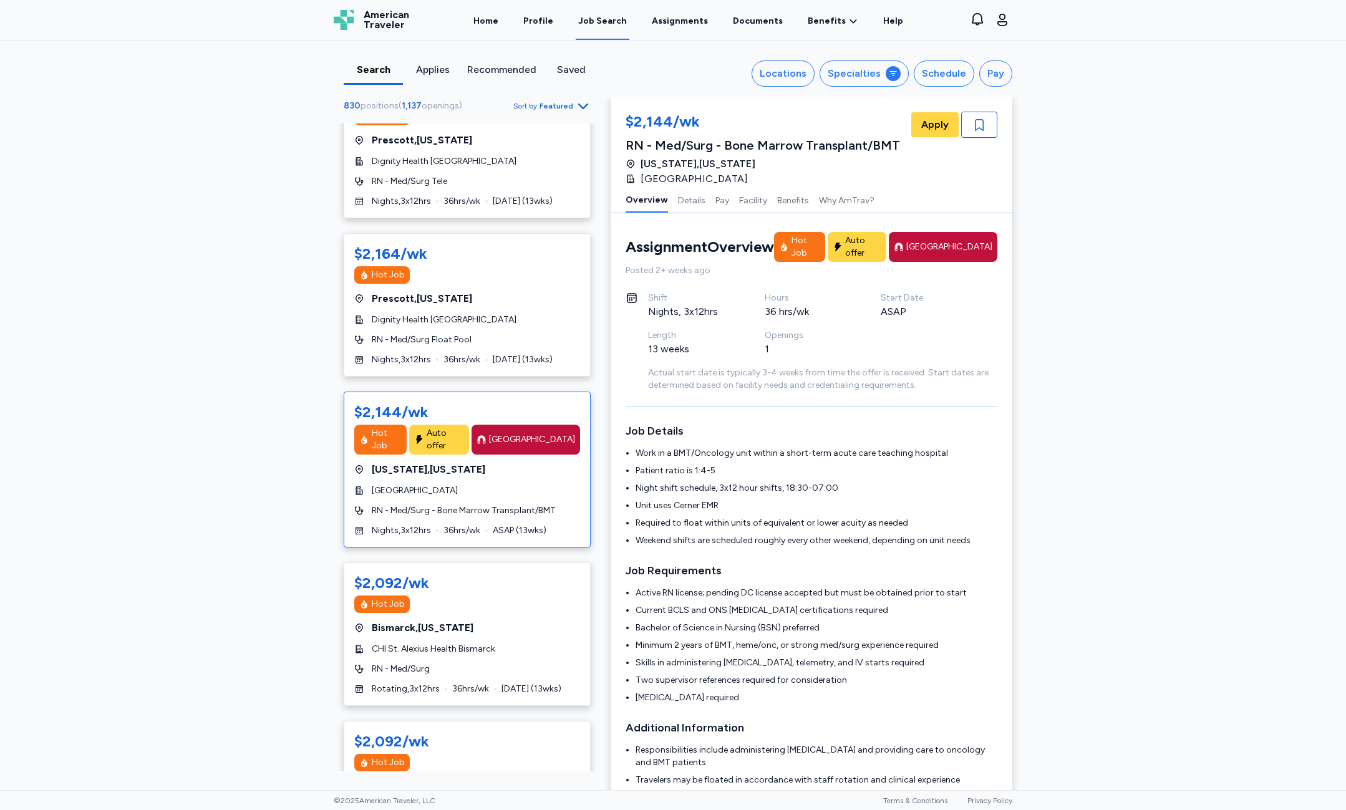
scroll to position [2433, 0]
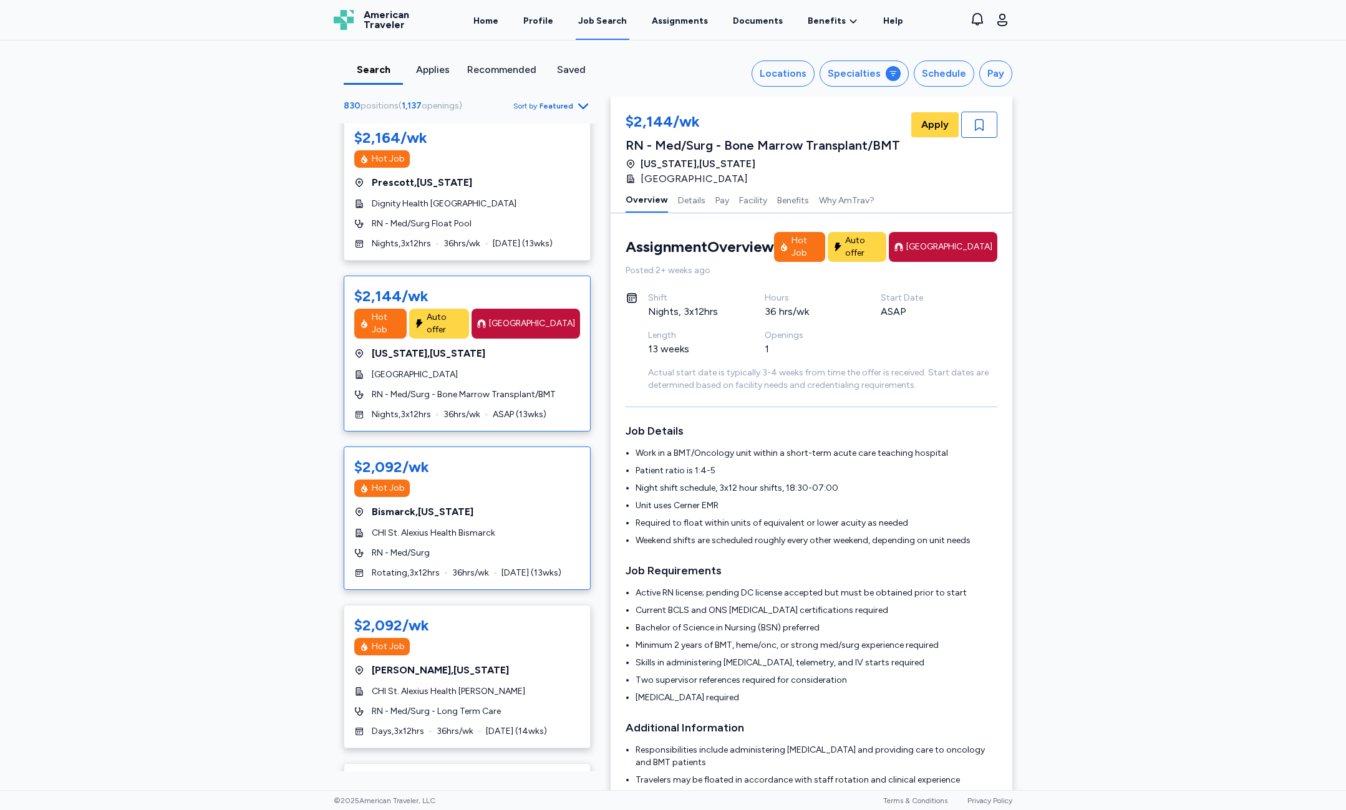
click at [506, 575] on div "$2,092/wk Hot Job Bismarck , [US_STATE] CHI St. Alexius Health Bismarck RN - Me…" at bounding box center [467, 518] width 247 height 143
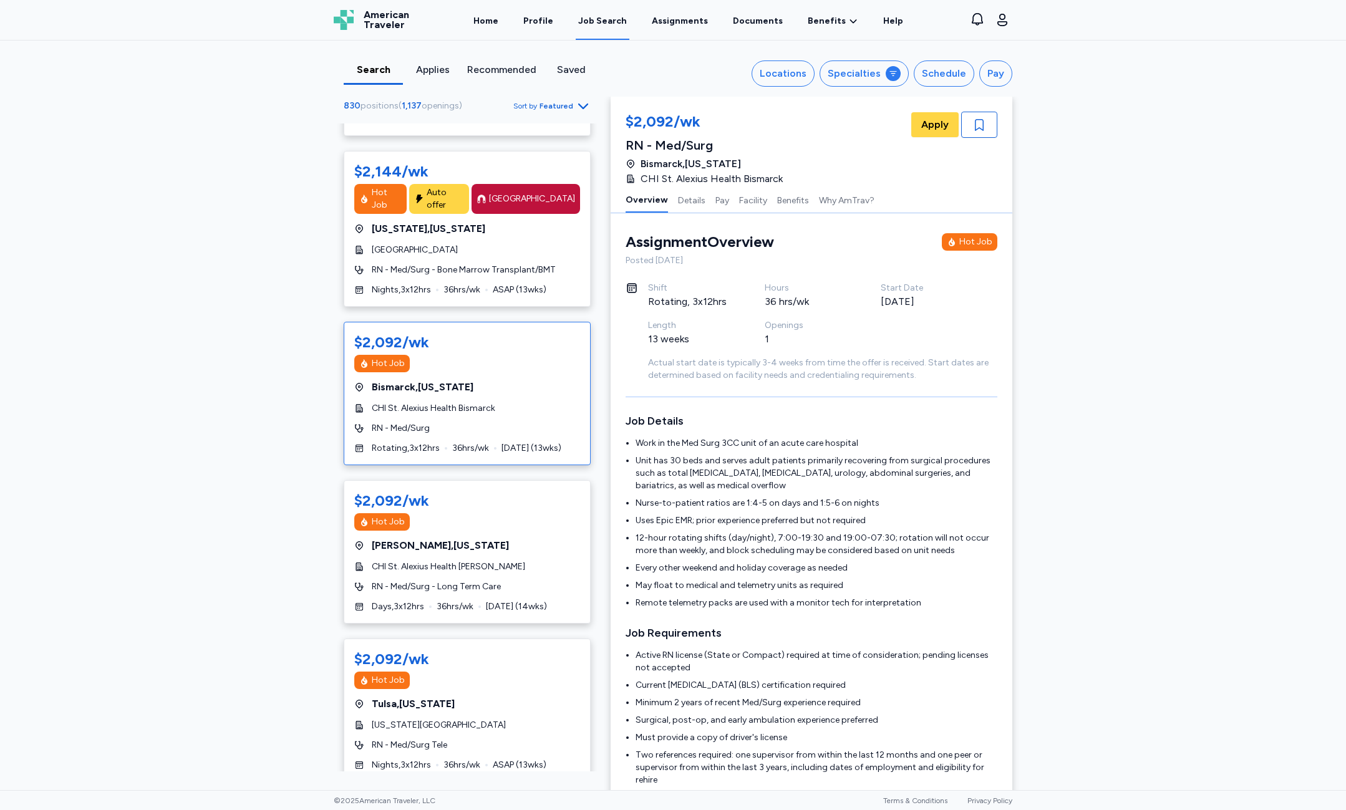
click at [529, 573] on div "CHI St. Alexius Health [PERSON_NAME]" at bounding box center [467, 567] width 226 height 12
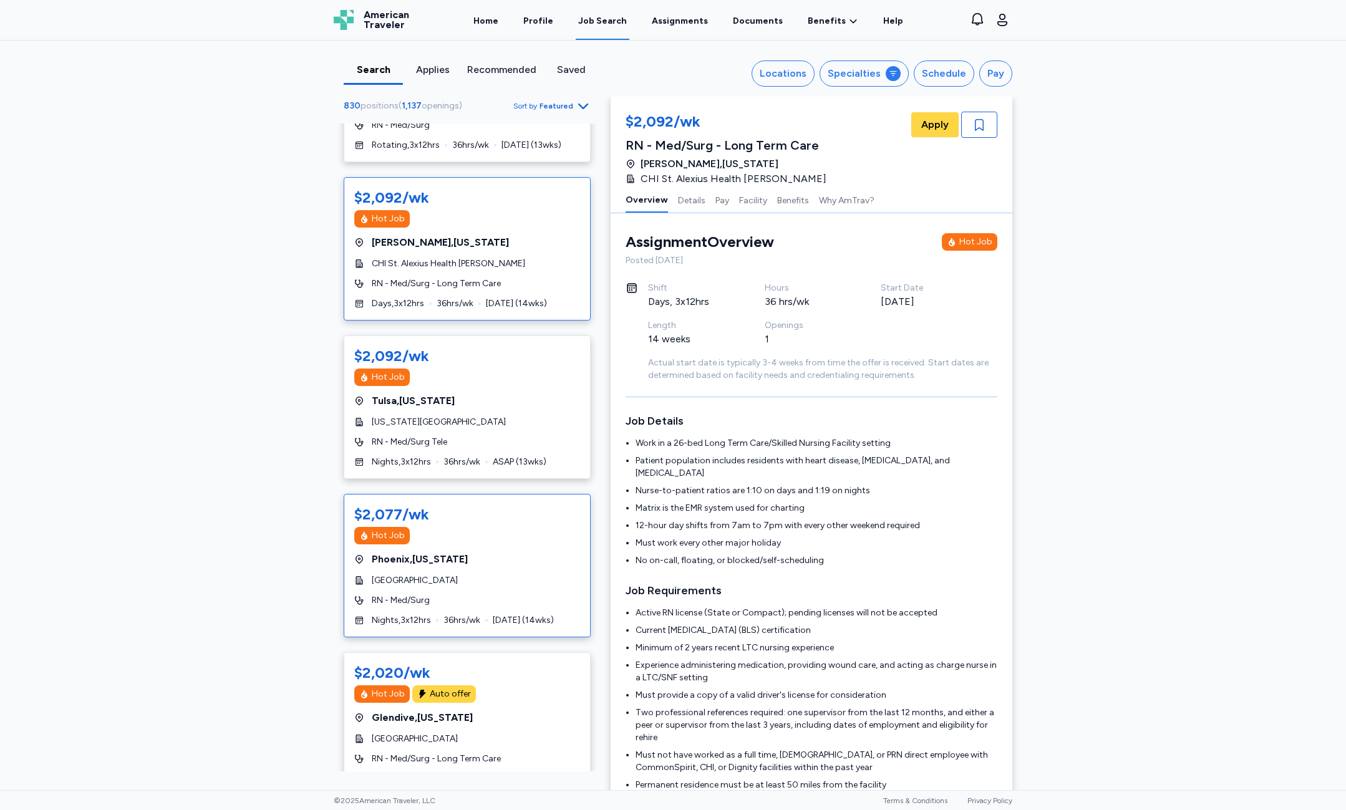
scroll to position [2869, 0]
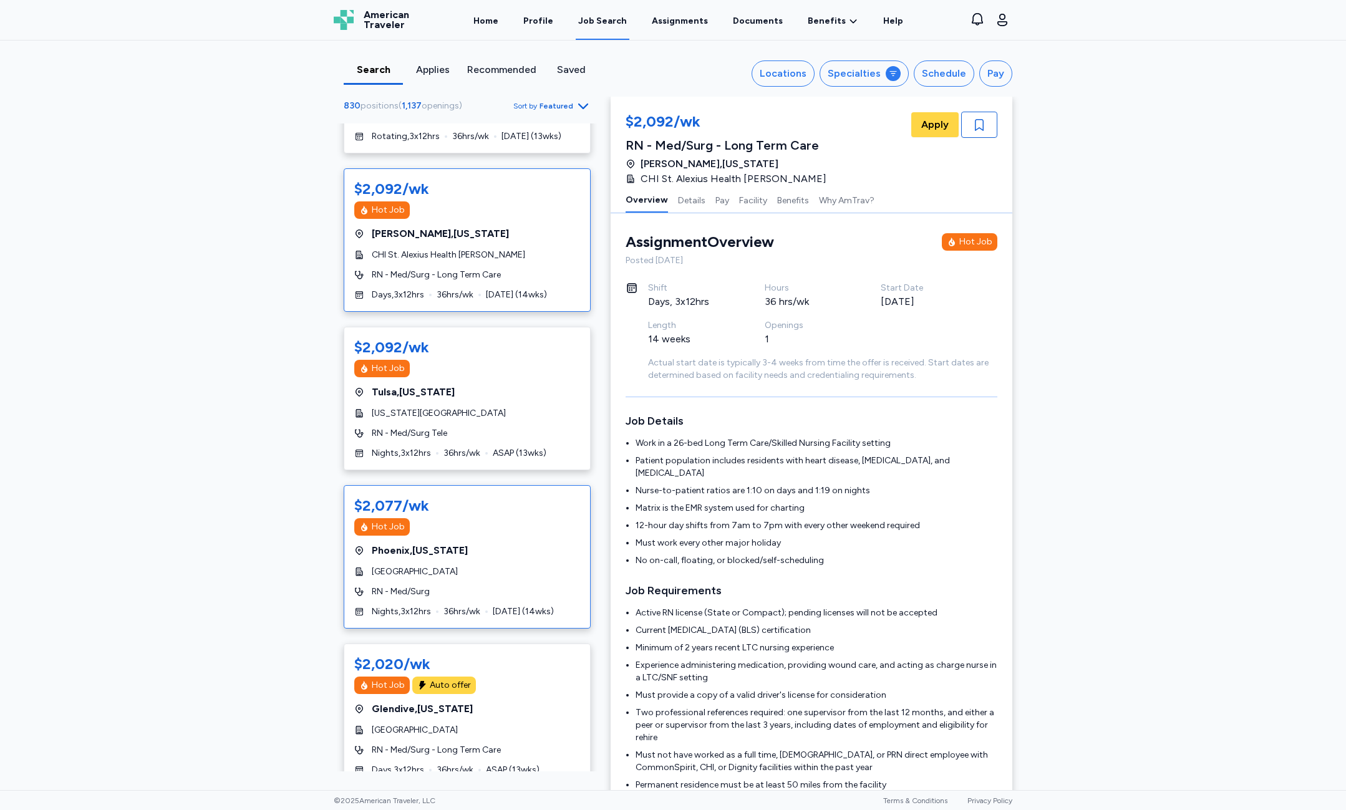
click at [507, 552] on div "$2,077/wk Hot Job [GEOGRAPHIC_DATA] , [US_STATE] [GEOGRAPHIC_DATA] RN - Med/Sur…" at bounding box center [467, 556] width 247 height 143
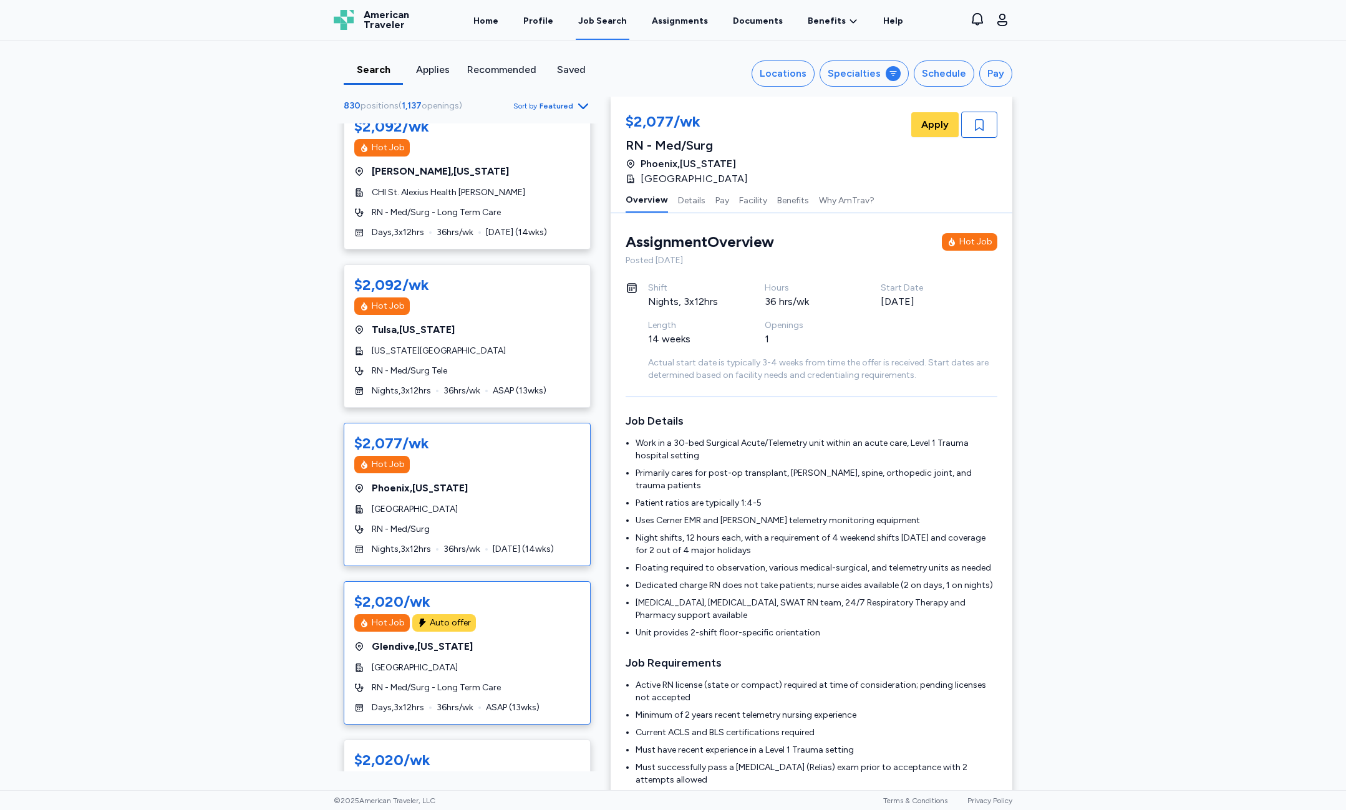
click at [511, 654] on div "[GEOGRAPHIC_DATA] , [US_STATE]" at bounding box center [467, 646] width 226 height 15
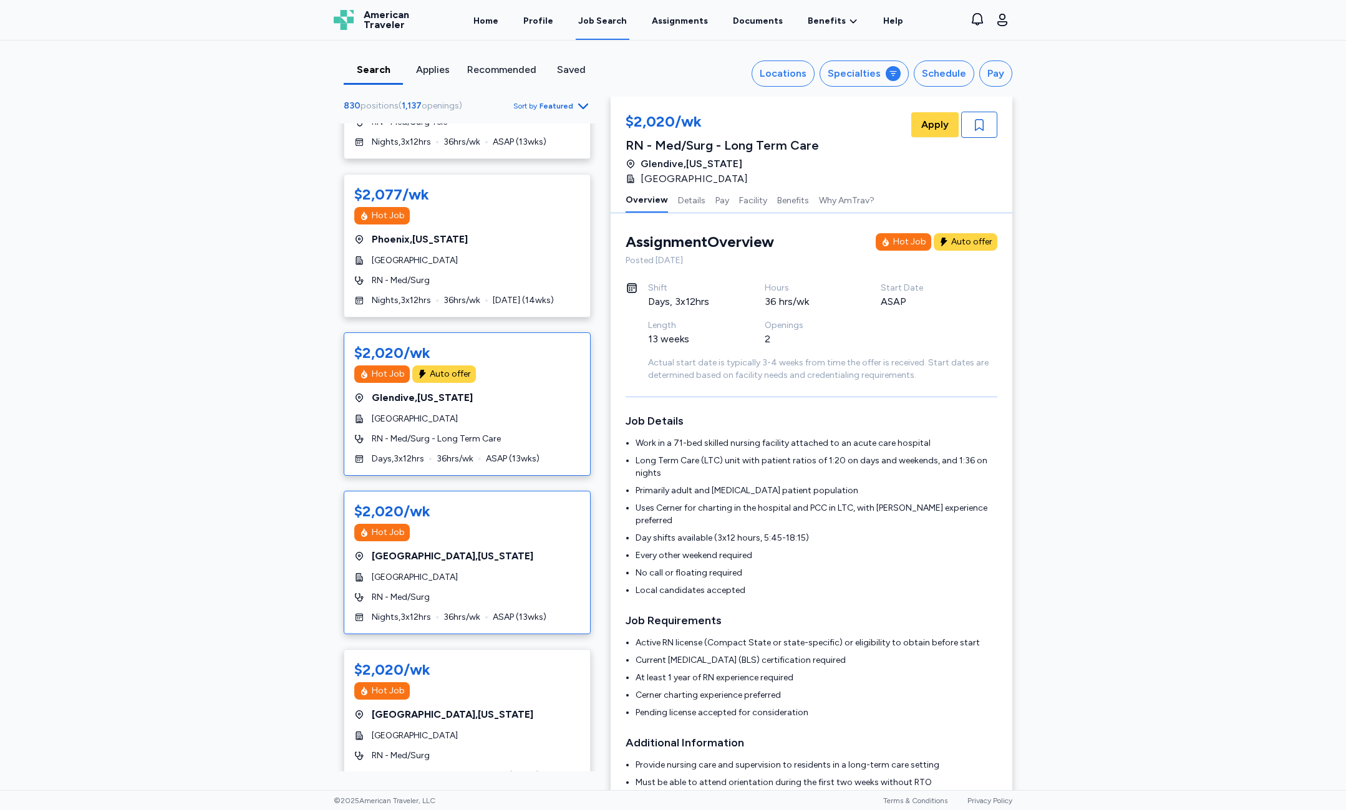
scroll to position [3181, 0]
click at [506, 600] on div "$2,020/wk Hot Job [GEOGRAPHIC_DATA] , [US_STATE] [GEOGRAPHIC_DATA] RN - Med/Sur…" at bounding box center [467, 561] width 247 height 143
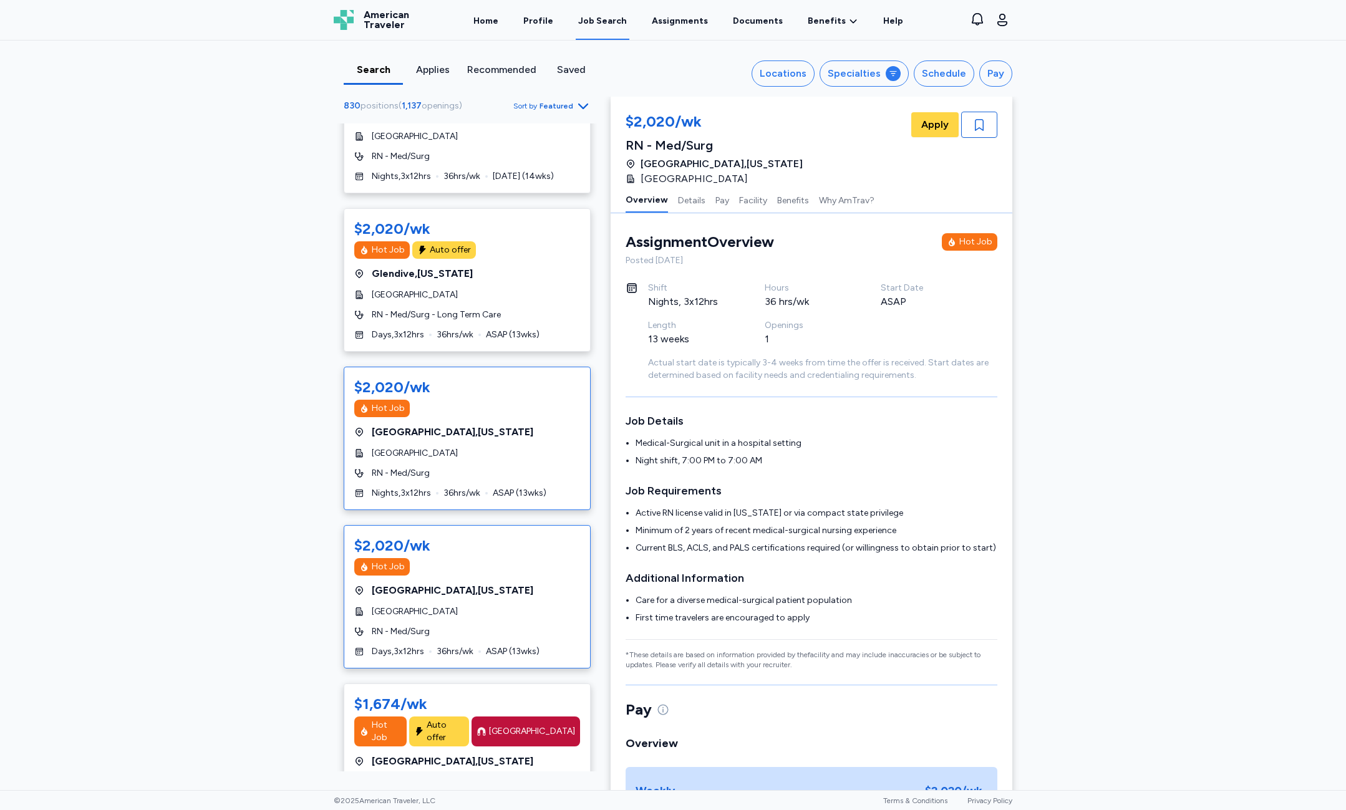
scroll to position [3306, 0]
click at [516, 594] on div "[GEOGRAPHIC_DATA] , [US_STATE]" at bounding box center [467, 589] width 226 height 15
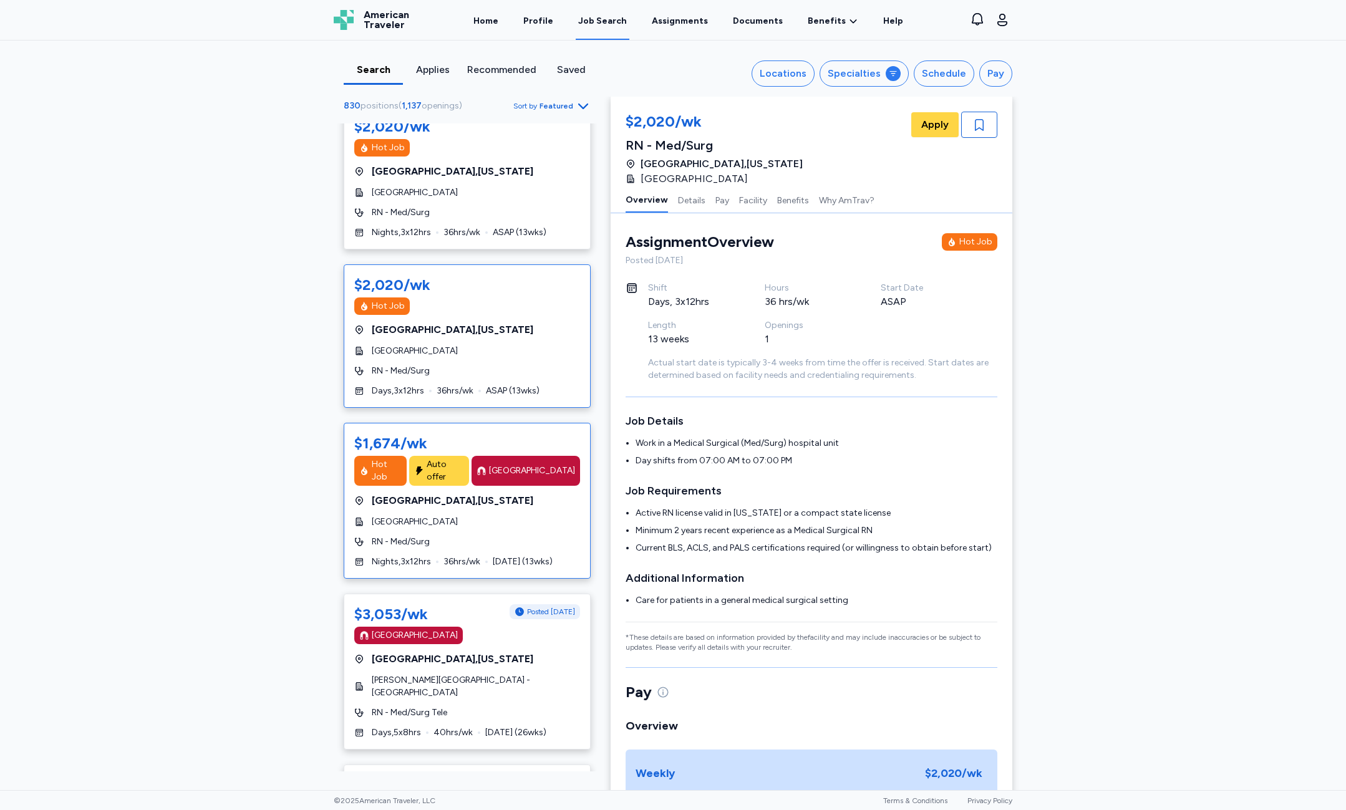
scroll to position [3618, 0]
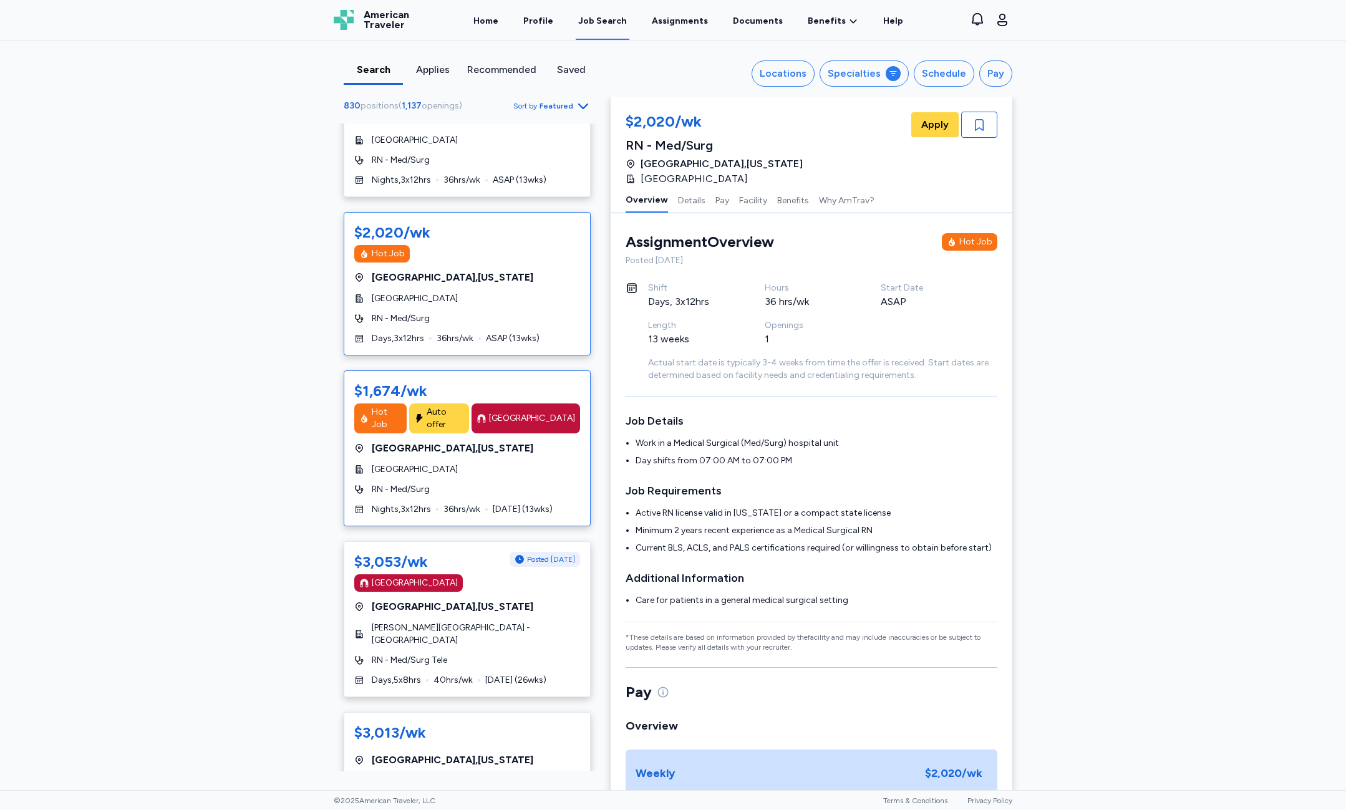
click at [544, 514] on span "[DATE] ( 13 wks)" at bounding box center [523, 509] width 60 height 12
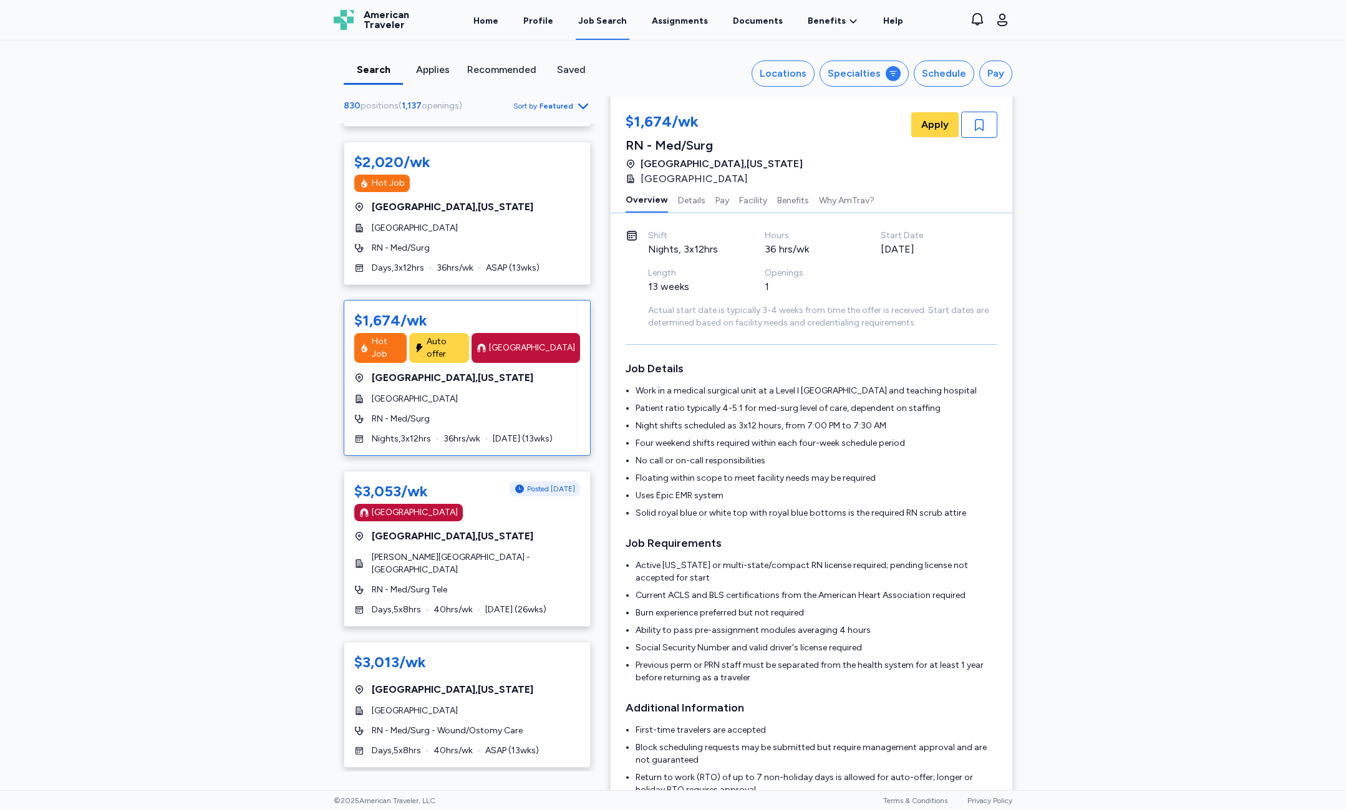
scroll to position [3742, 0]
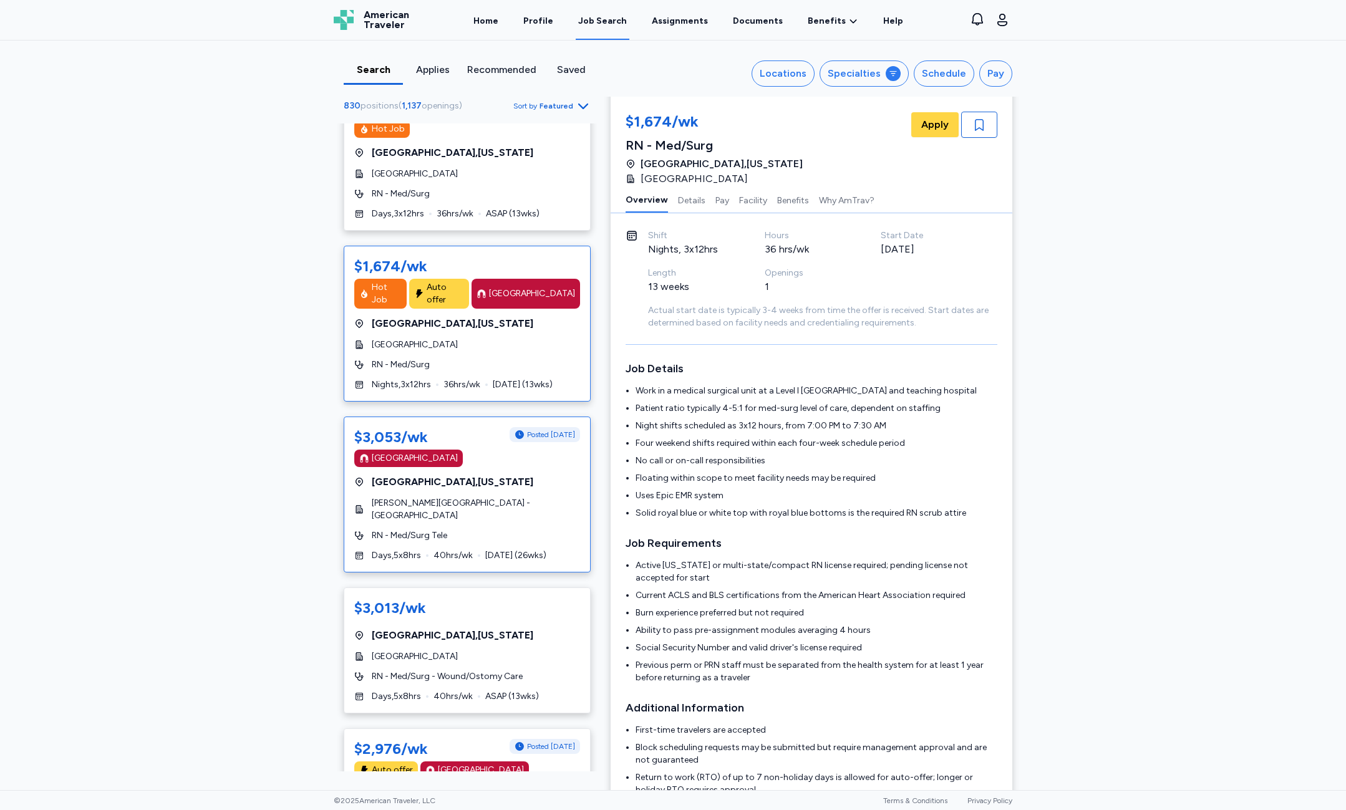
click at [483, 533] on div "RN - Med/Surg Tele" at bounding box center [467, 536] width 226 height 12
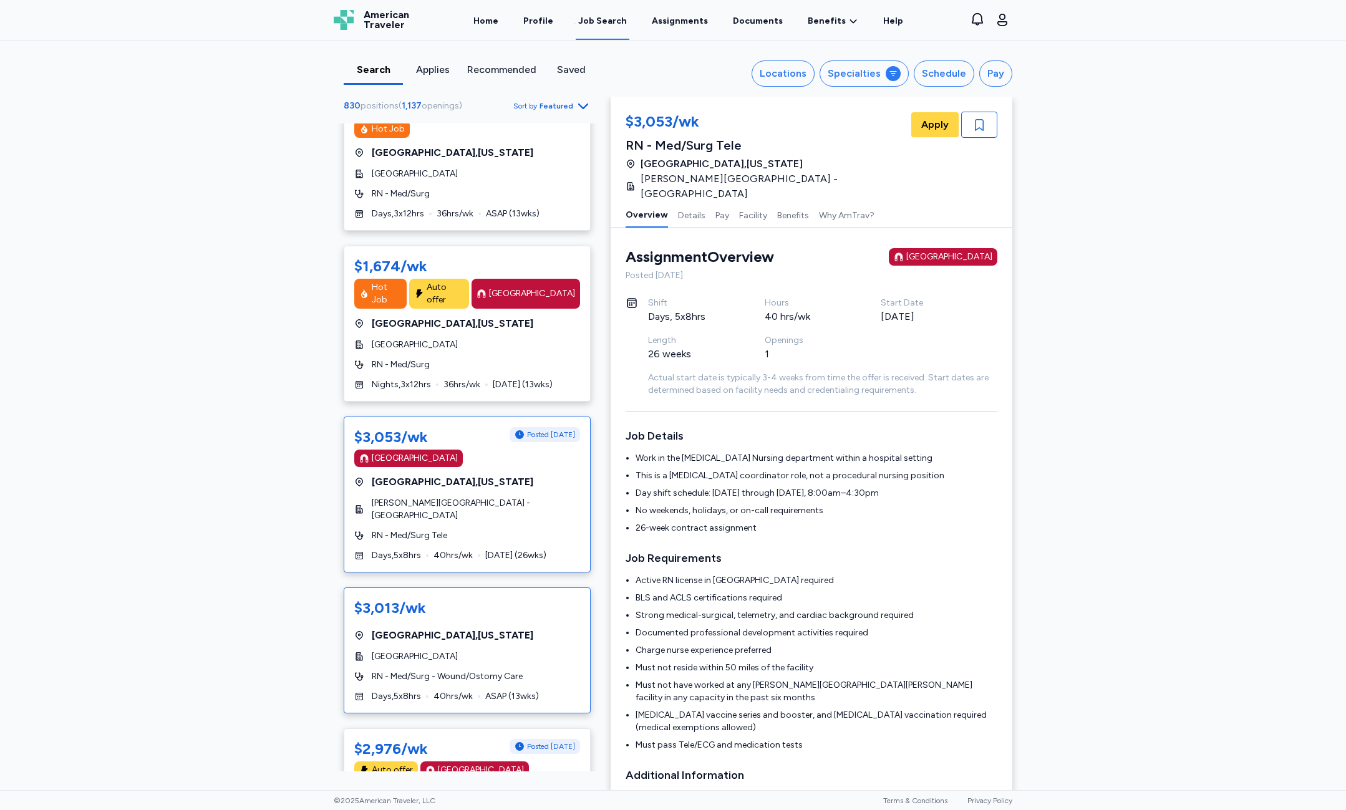
click at [500, 643] on div "$3,013/wk [GEOGRAPHIC_DATA] , [US_STATE] [GEOGRAPHIC_DATA] RN - Med/[GEOGRAPHIC…" at bounding box center [467, 651] width 247 height 126
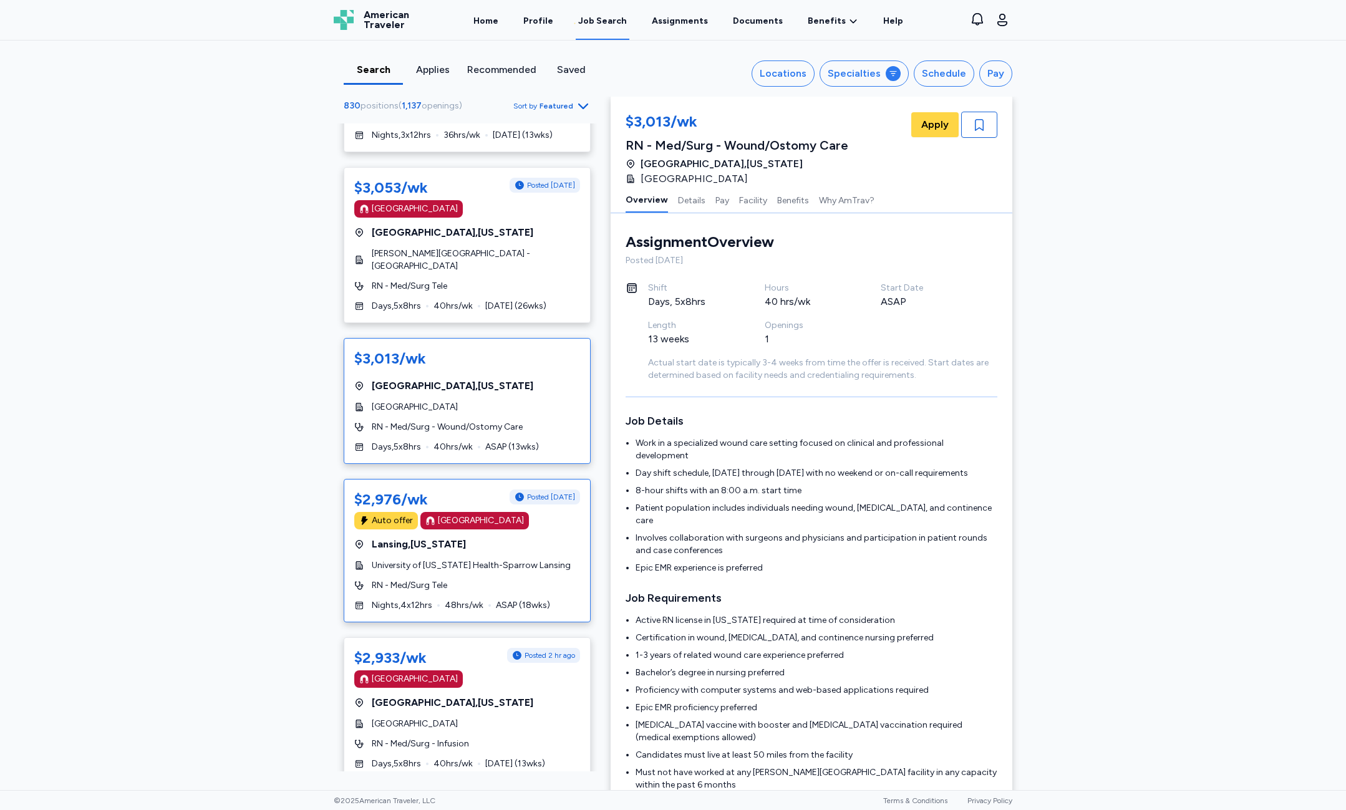
click at [482, 597] on div "$2,976/wk Posted [DATE] Auto offer [GEOGRAPHIC_DATA] [GEOGRAPHIC_DATA] , [US_ST…" at bounding box center [467, 550] width 247 height 143
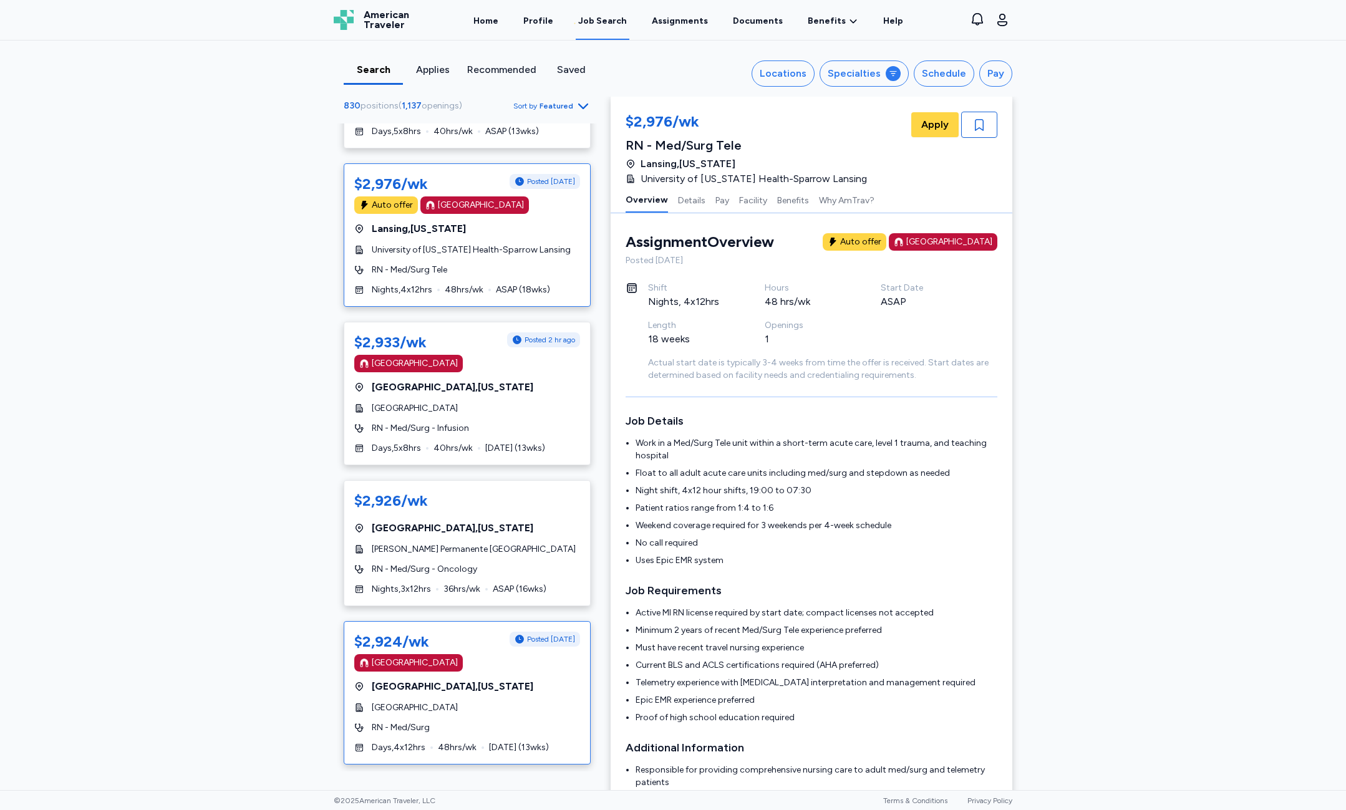
scroll to position [4366, 0]
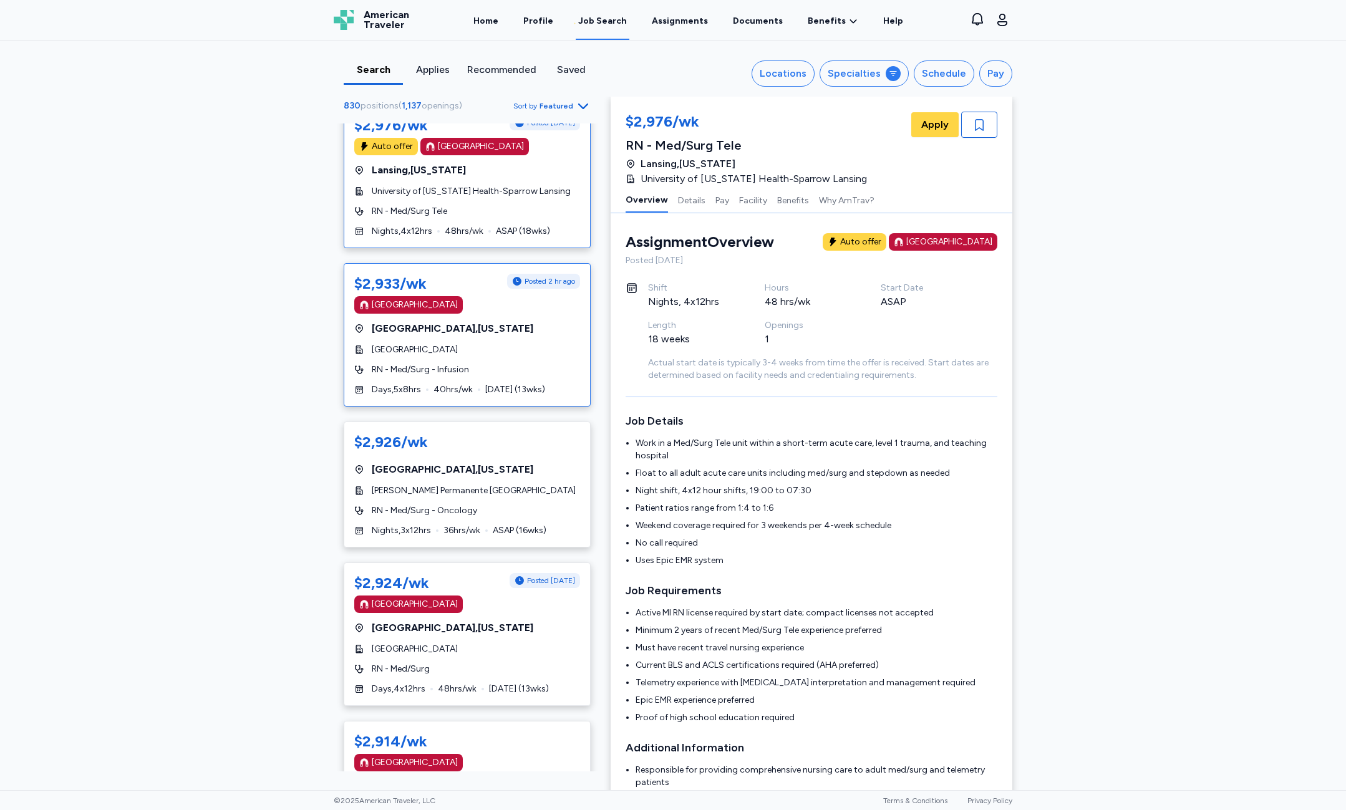
click at [511, 340] on div "$2,933/wk Posted 2 hr ago [GEOGRAPHIC_DATA] [GEOGRAPHIC_DATA] , [US_STATE] [GEO…" at bounding box center [467, 334] width 247 height 143
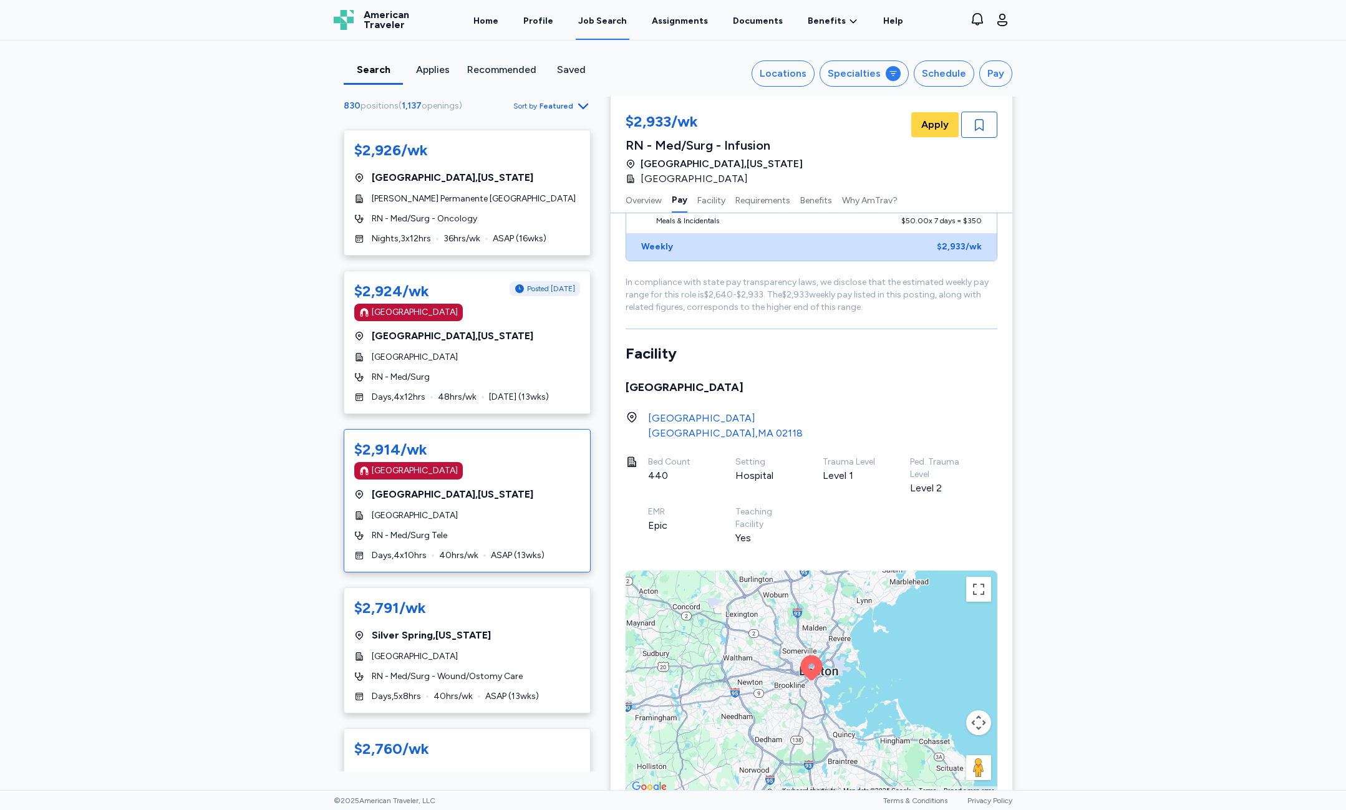
scroll to position [4803, 0]
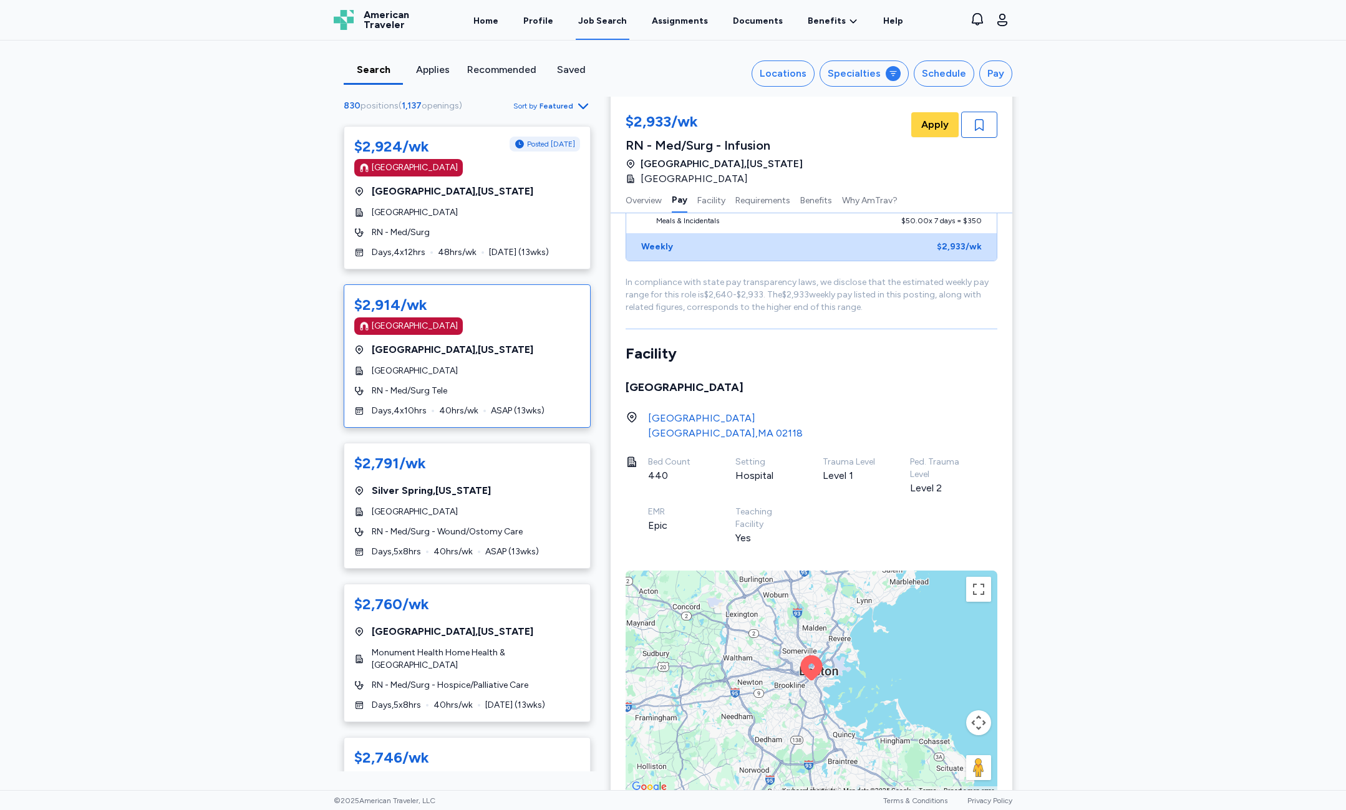
click at [429, 369] on span "[GEOGRAPHIC_DATA]" at bounding box center [415, 371] width 86 height 12
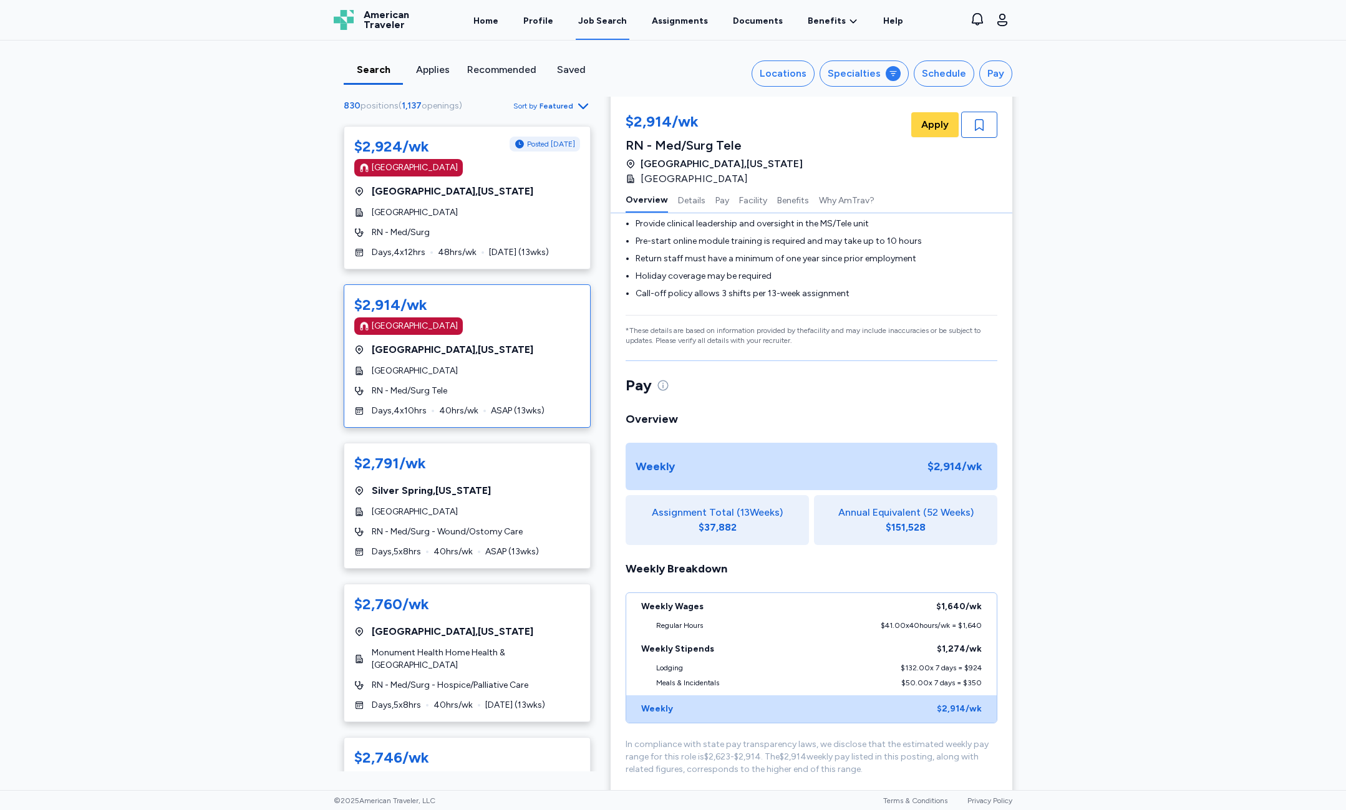
scroll to position [1, 0]
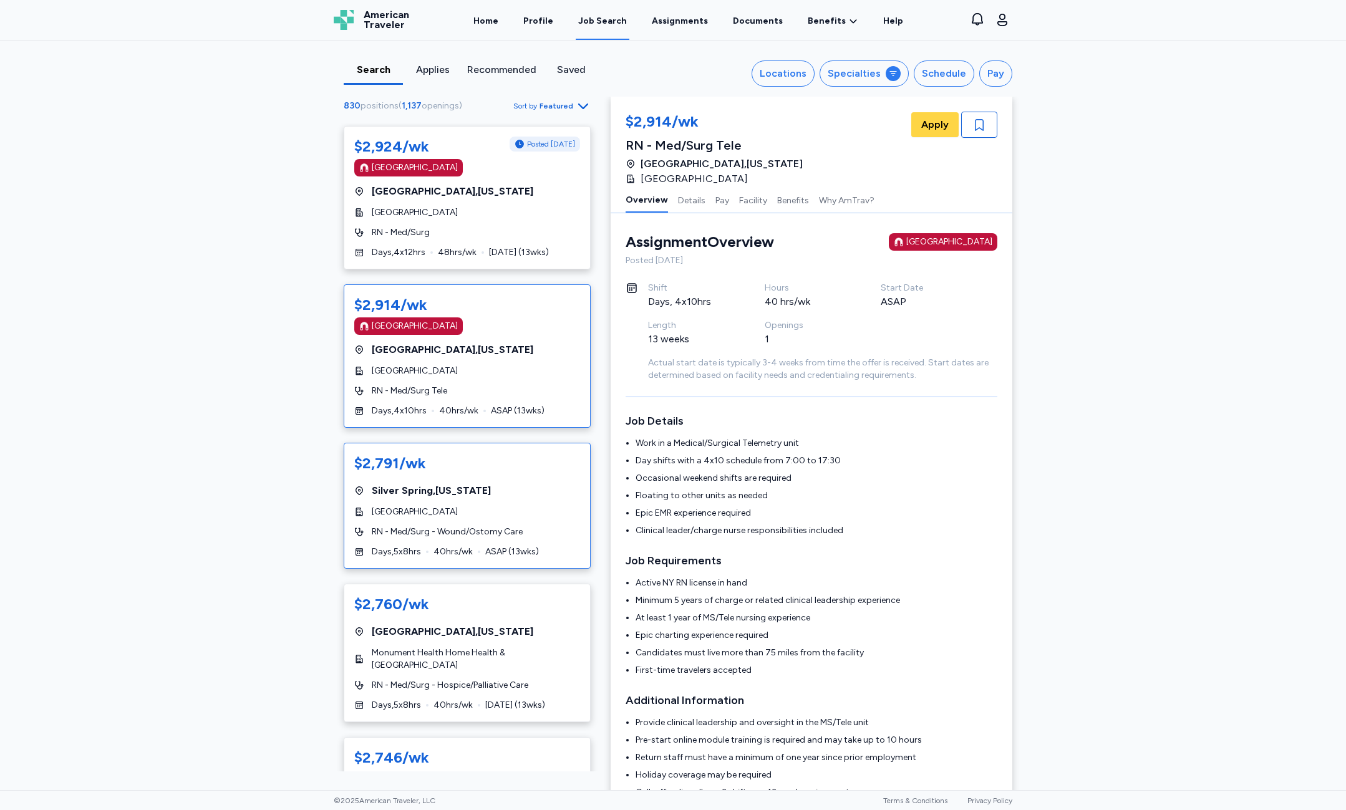
click at [514, 533] on span "RN - Med/Surg - Wound/Ostomy Care" at bounding box center [447, 532] width 151 height 12
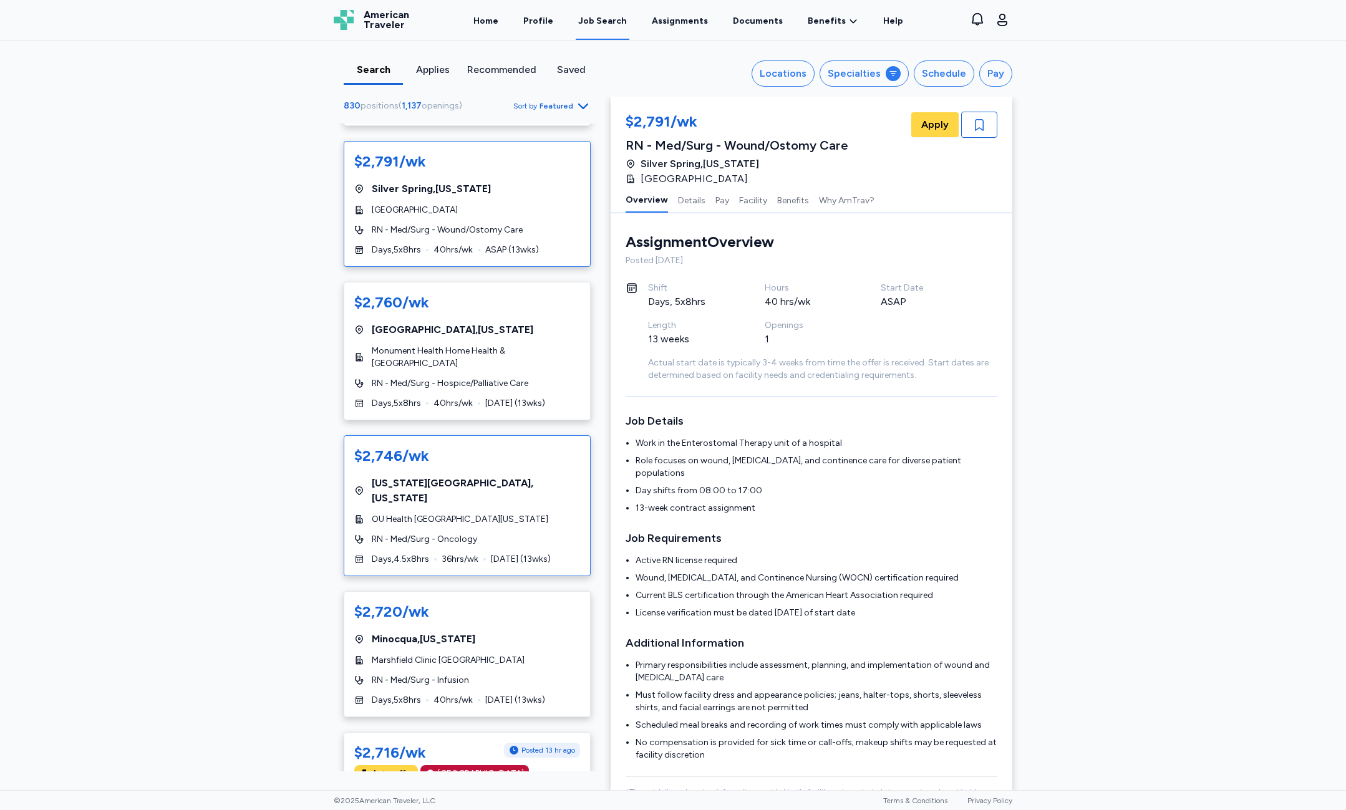
scroll to position [5115, 0]
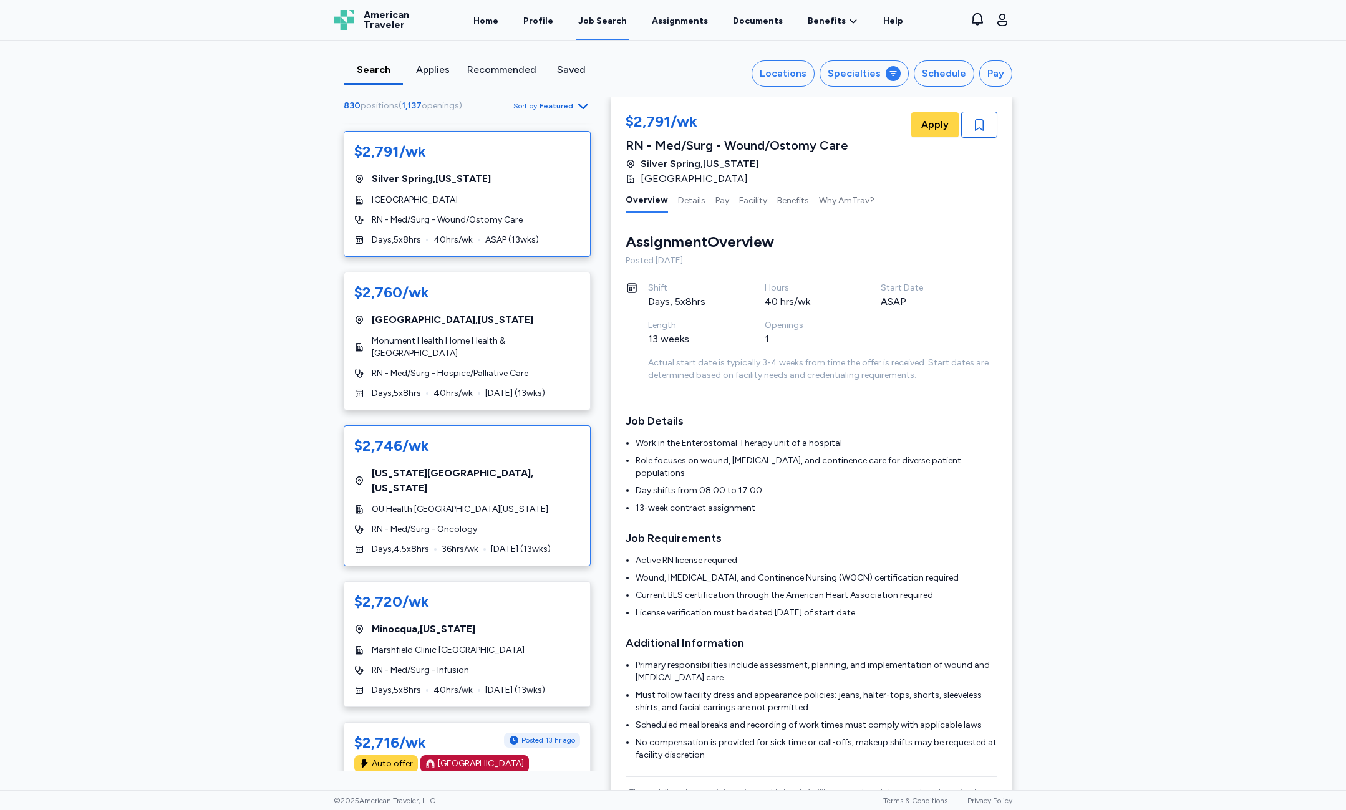
click at [513, 512] on div "$2,746/wk [US_STATE][GEOGRAPHIC_DATA] , [US_STATE] OU Health [GEOGRAPHIC_DATA][…" at bounding box center [467, 495] width 247 height 141
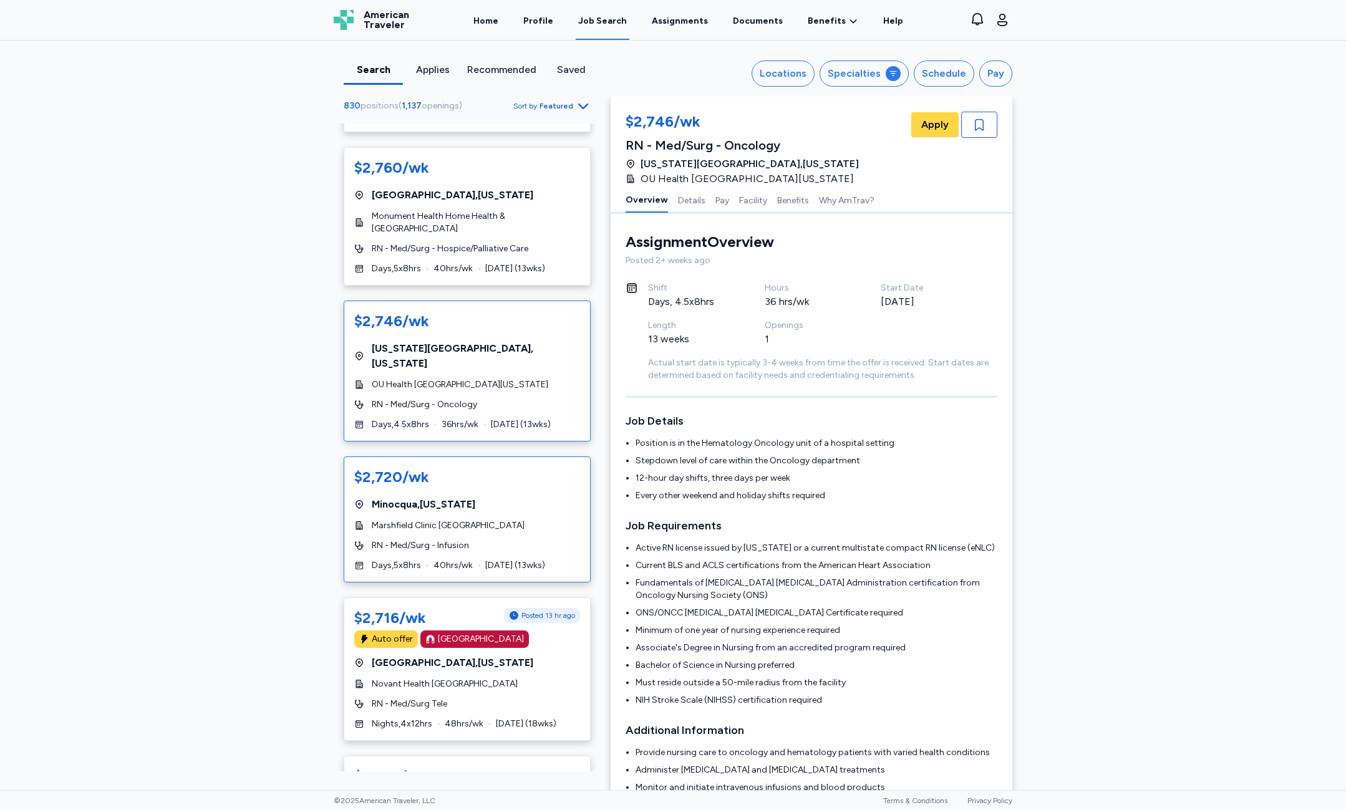
click at [455, 486] on div "$2,720/wk [GEOGRAPHIC_DATA] , [US_STATE] Marshfield Clinic [GEOGRAPHIC_DATA] RN…" at bounding box center [467, 520] width 247 height 126
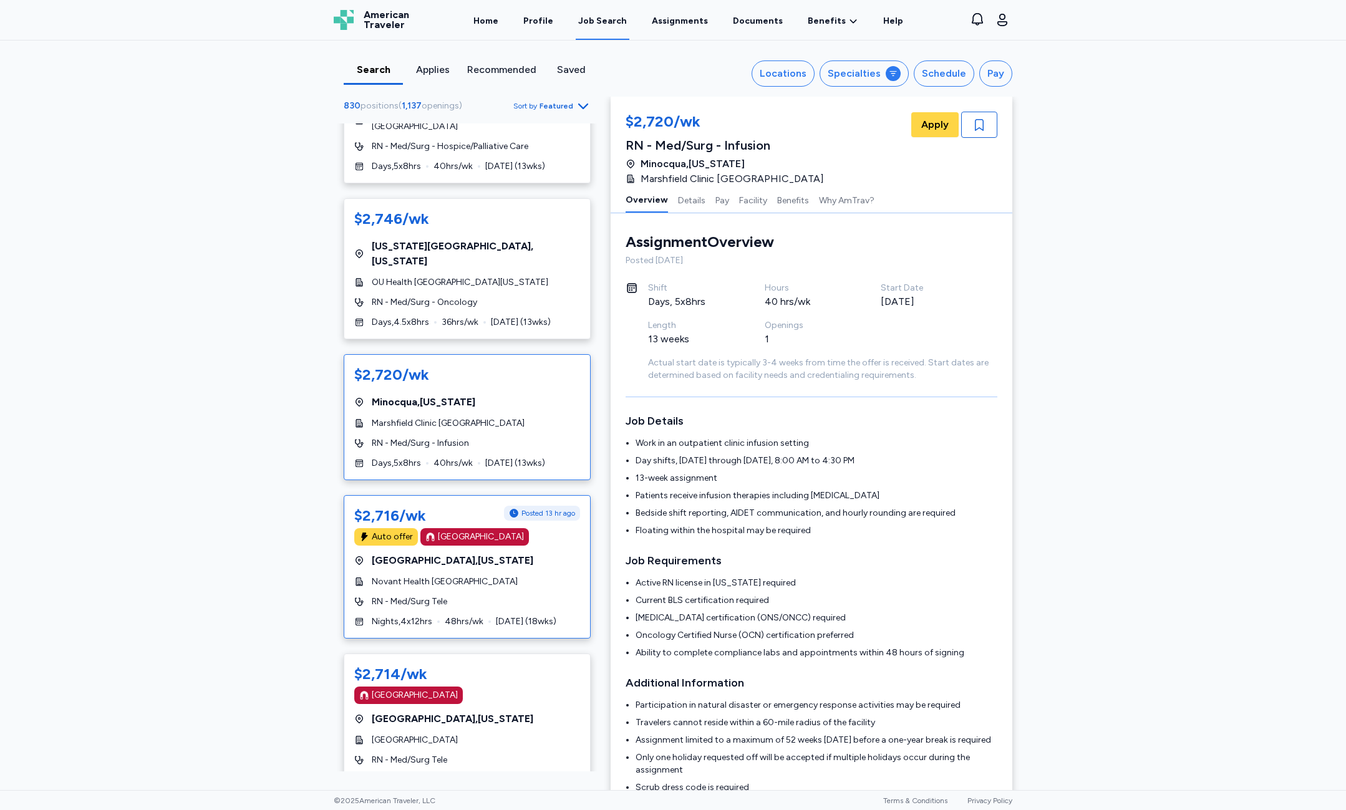
scroll to position [5364, 0]
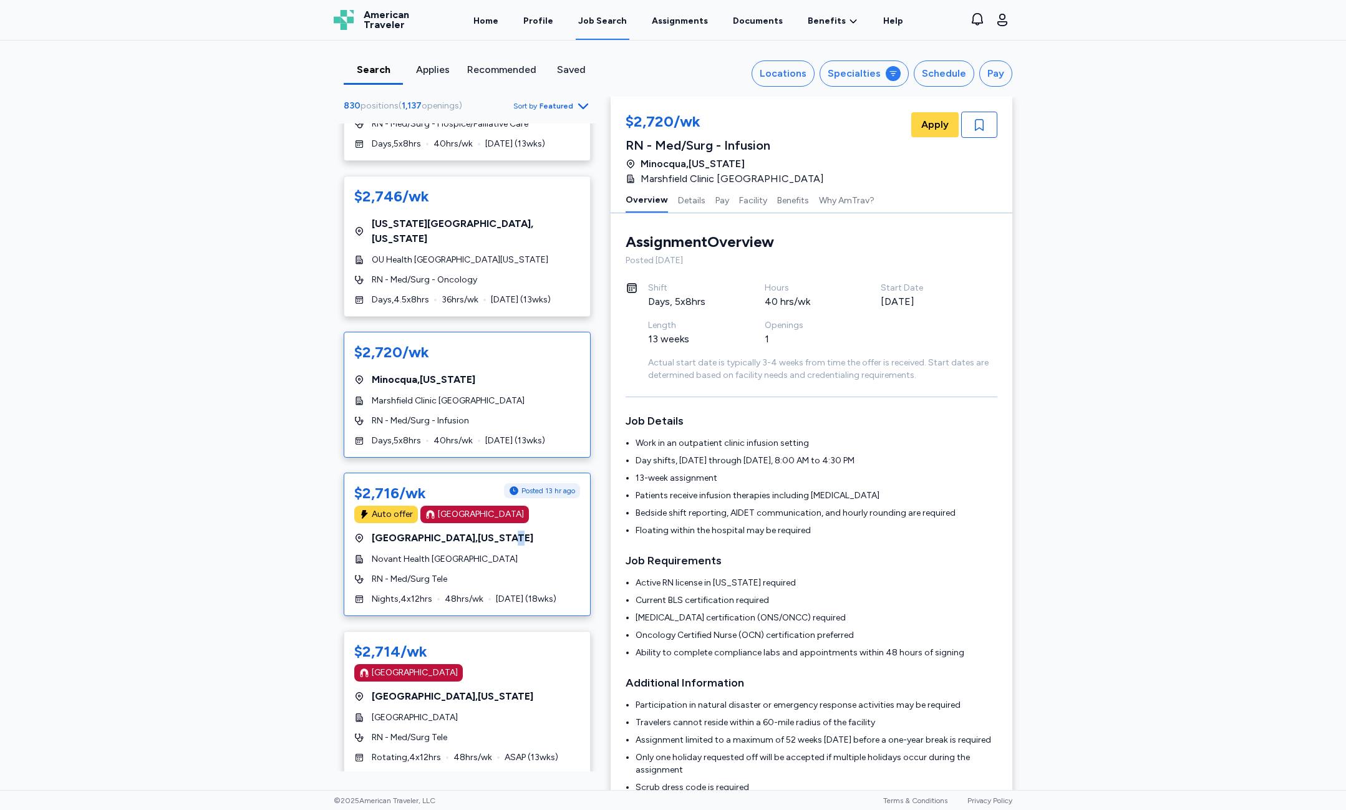
click at [482, 531] on span "[GEOGRAPHIC_DATA] , [US_STATE]" at bounding box center [453, 538] width 162 height 15
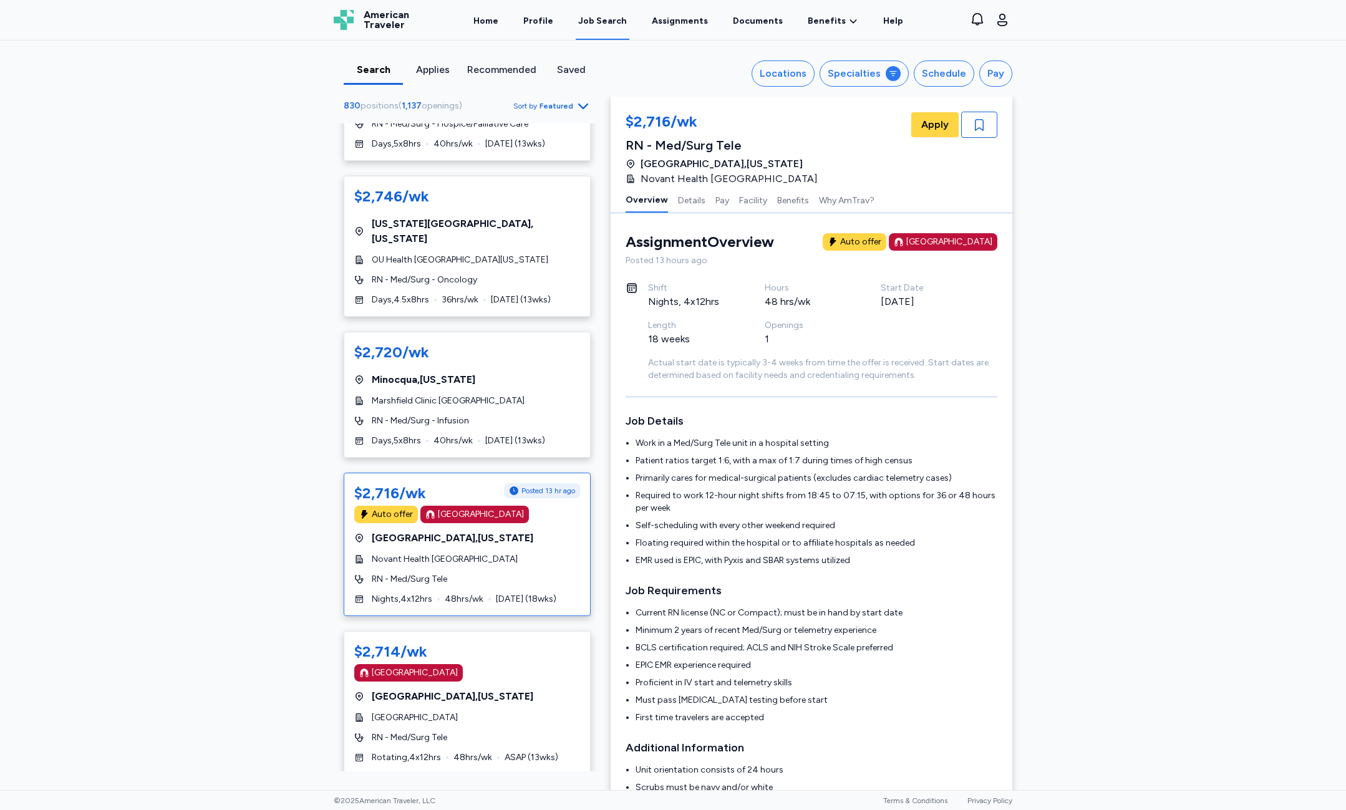
click at [1188, 686] on div "Search Applies Recommended Saved Locations Specialties Schedule Pay 830 positio…" at bounding box center [673, 416] width 1346 height 750
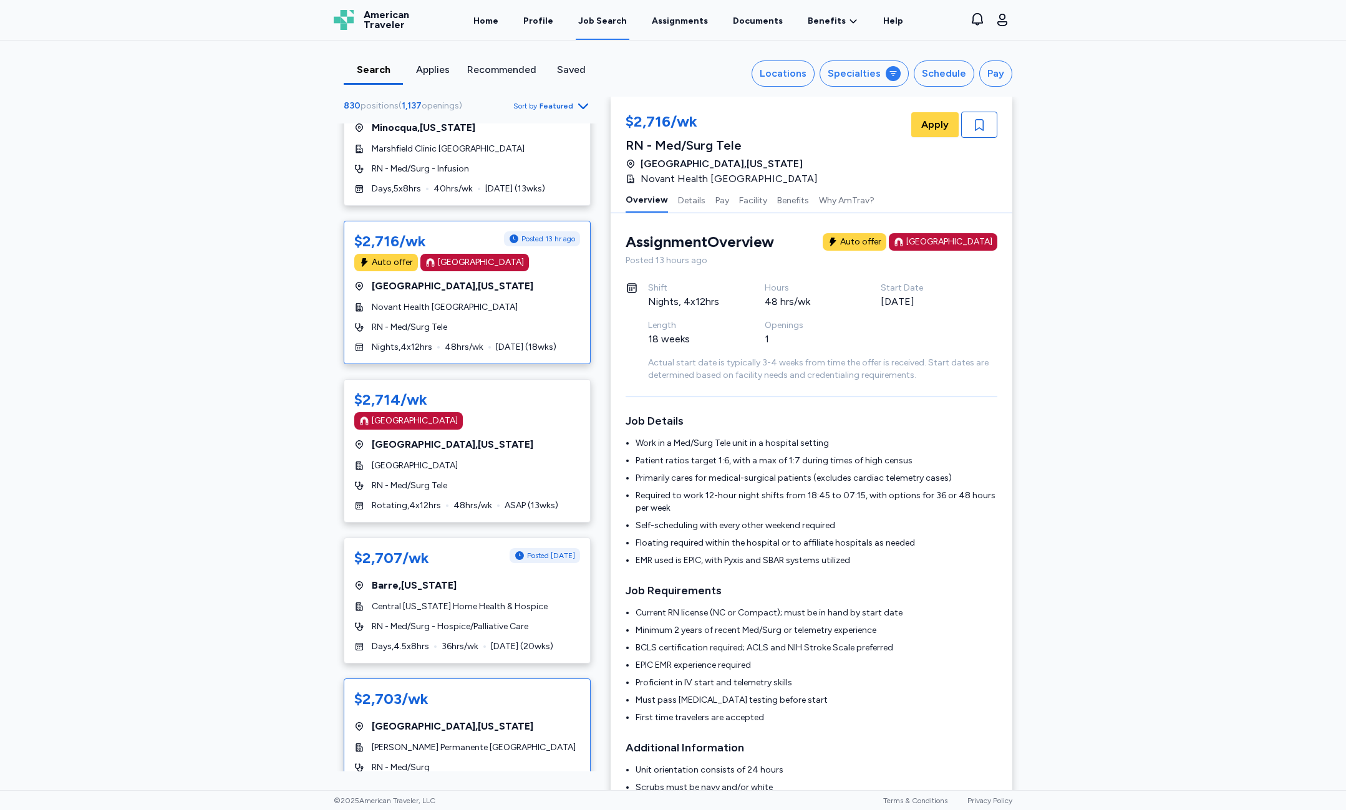
scroll to position [5676, 0]
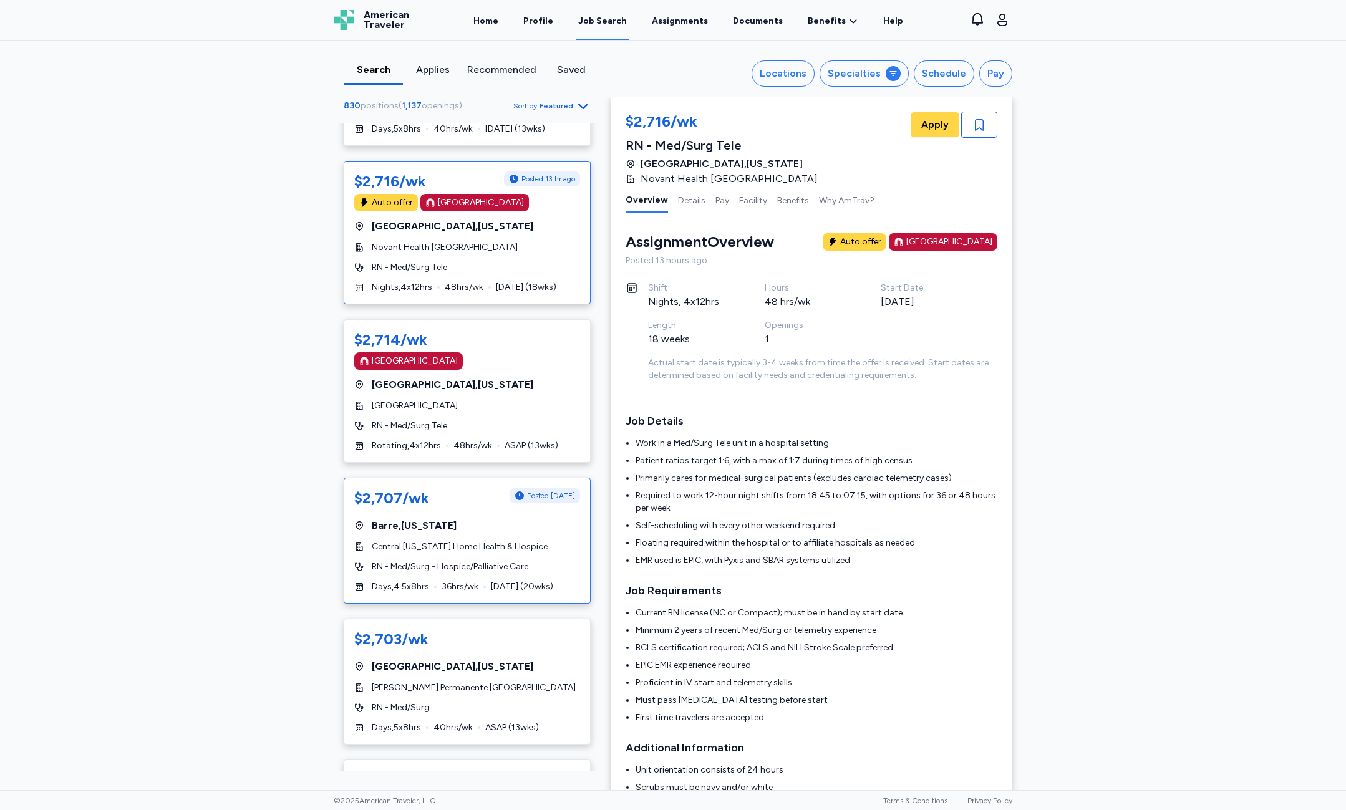
click at [439, 549] on div "$2,707/wk Posted [DATE] [GEOGRAPHIC_DATA] , [US_STATE] Central [US_STATE] Home …" at bounding box center [467, 541] width 247 height 126
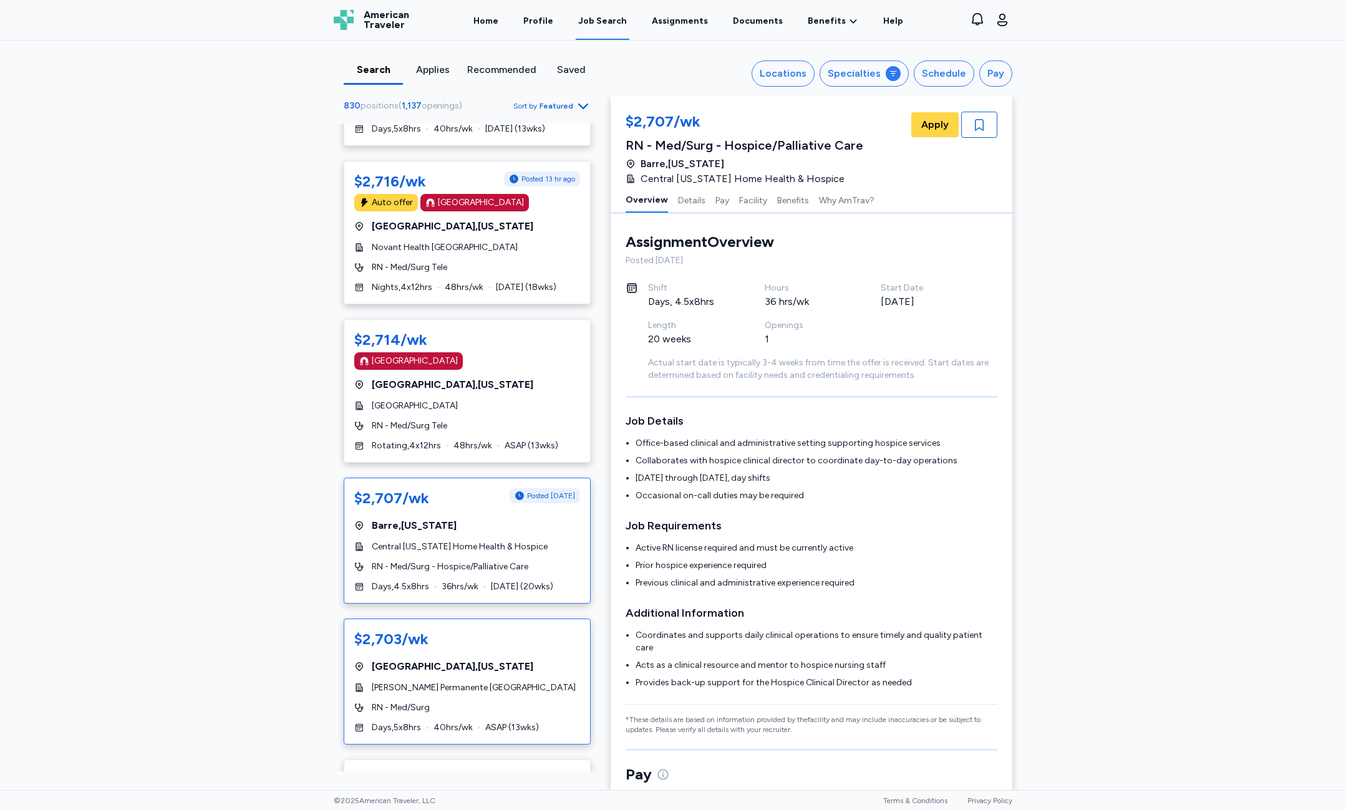
click at [488, 682] on span "[PERSON_NAME] Permanente [GEOGRAPHIC_DATA]" at bounding box center [474, 688] width 204 height 12
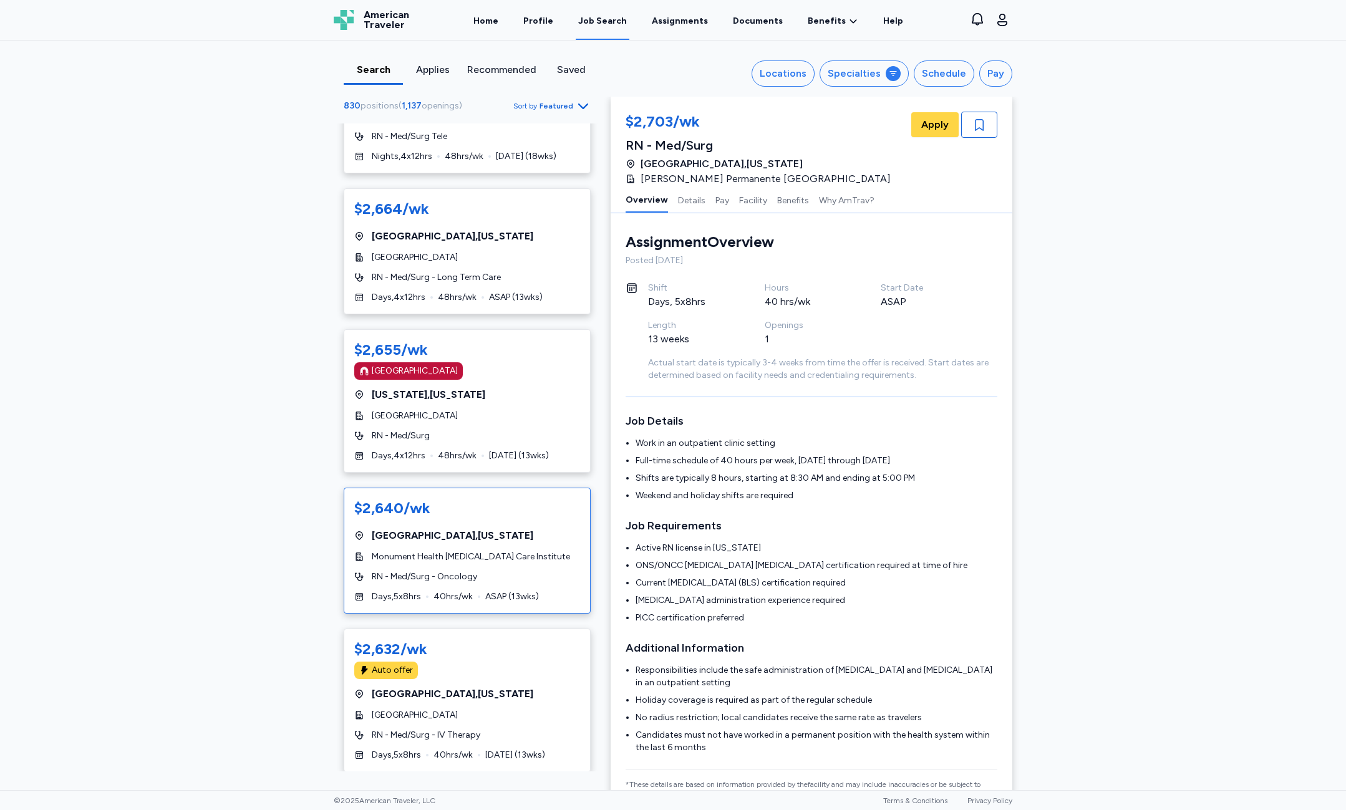
scroll to position [6612, 0]
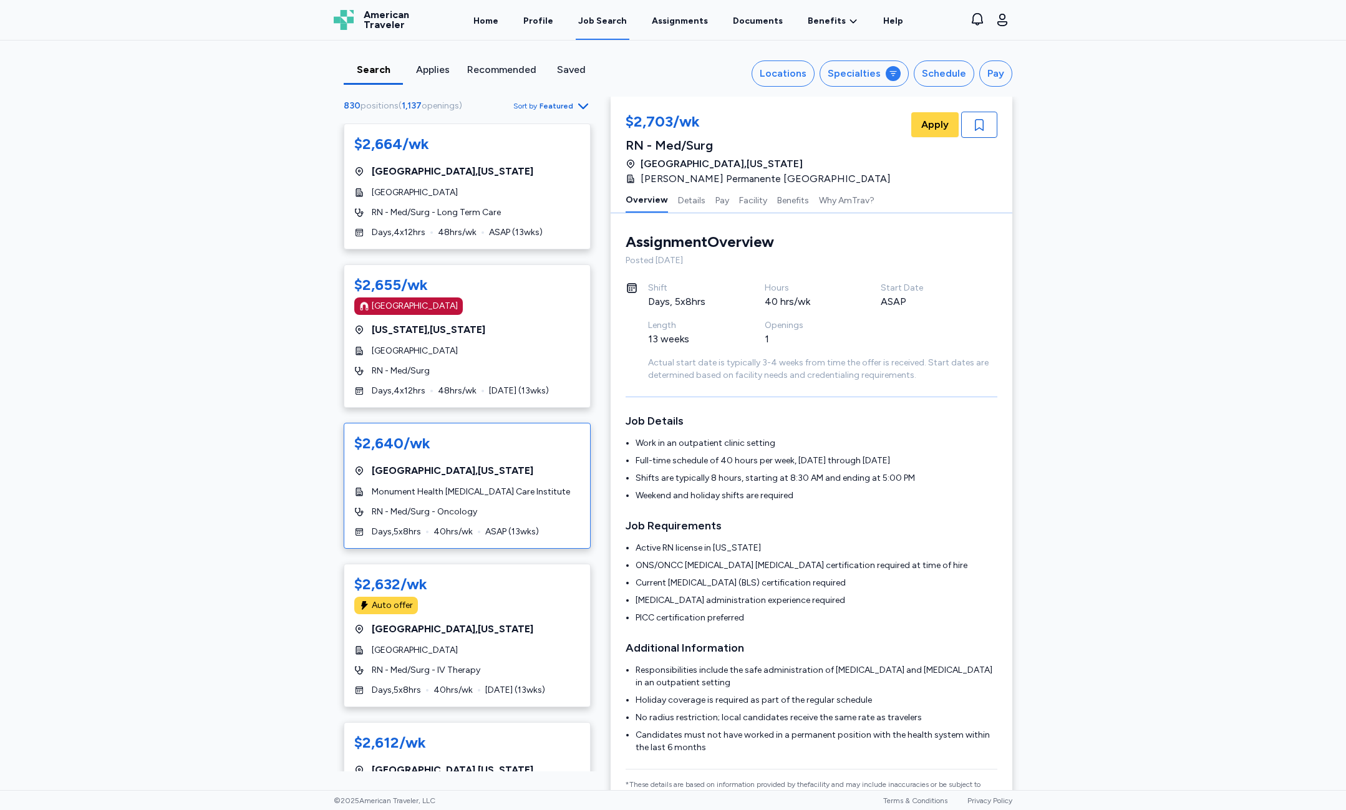
click at [498, 506] on div "RN - Med/Surg - Oncology" at bounding box center [467, 512] width 226 height 12
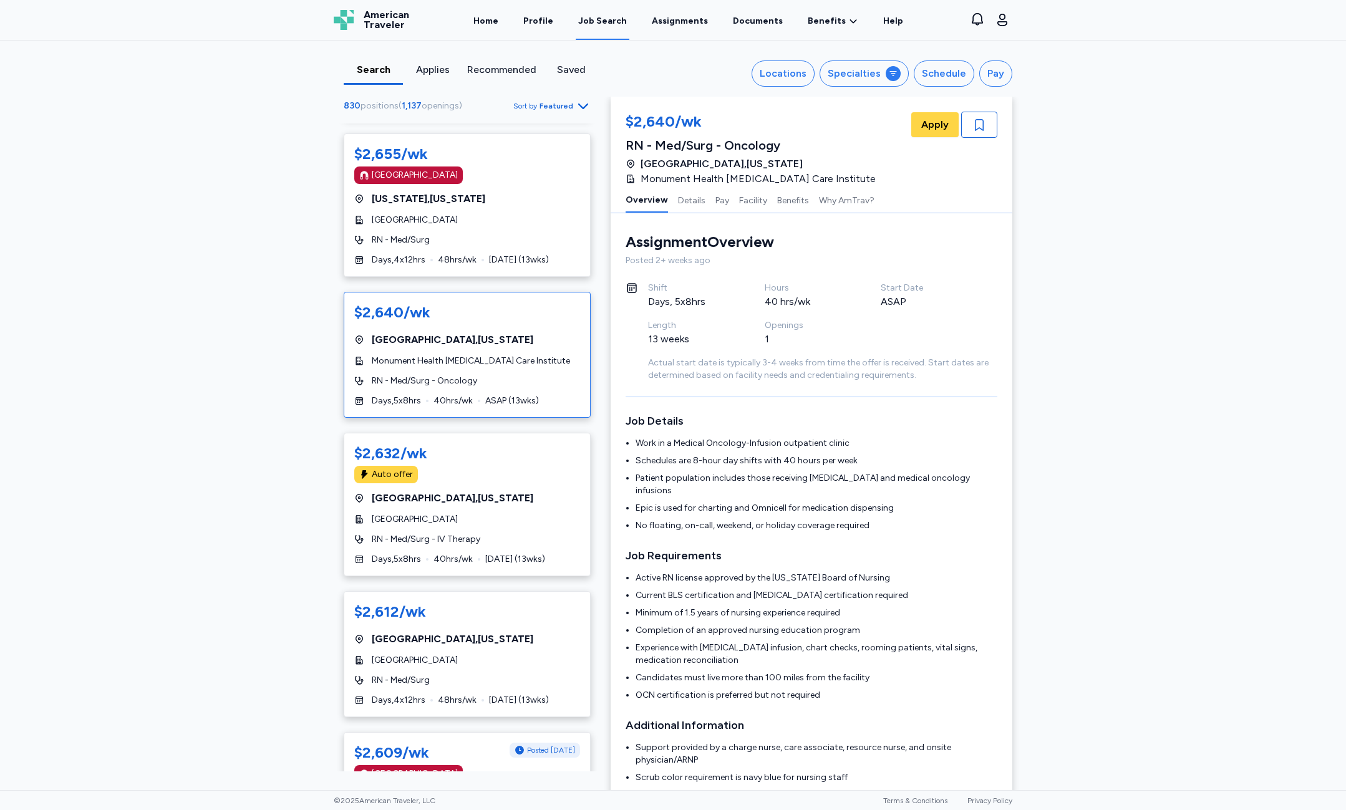
scroll to position [6799, 0]
